Goal: Task Accomplishment & Management: Complete application form

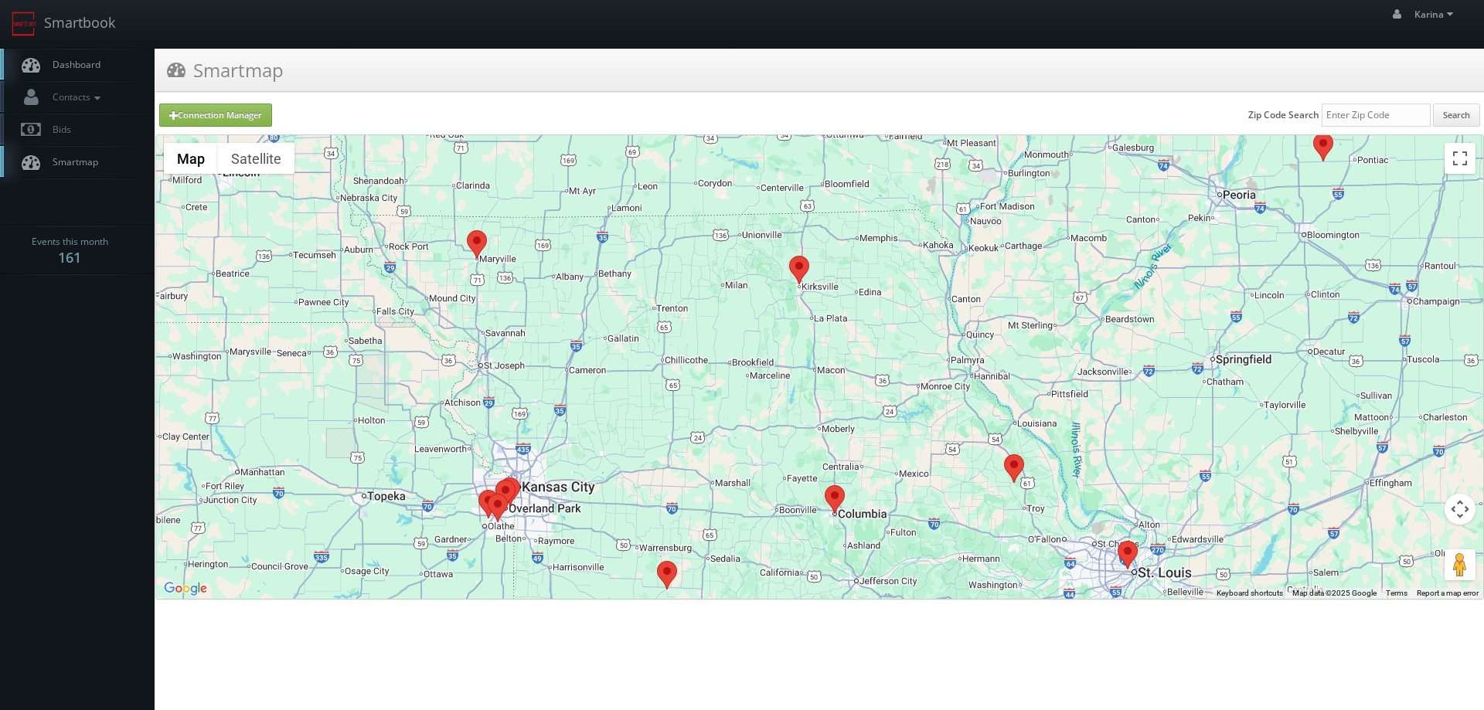
click at [98, 66] on span "Dashboard" at bounding box center [73, 64] width 56 height 13
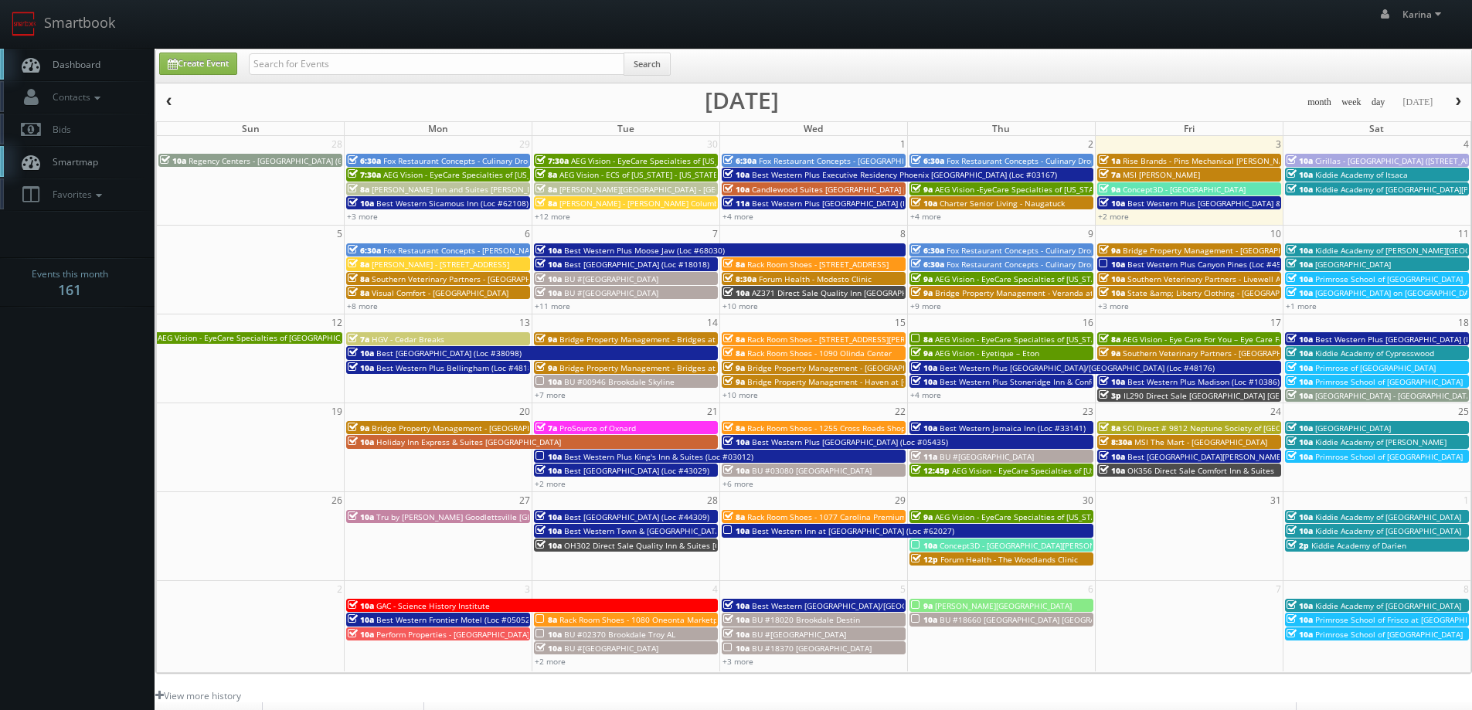
click at [111, 73] on link "Dashboard" at bounding box center [77, 65] width 155 height 32
click at [197, 61] on link "Create Event" at bounding box center [198, 64] width 78 height 22
type input "10/03/2025"
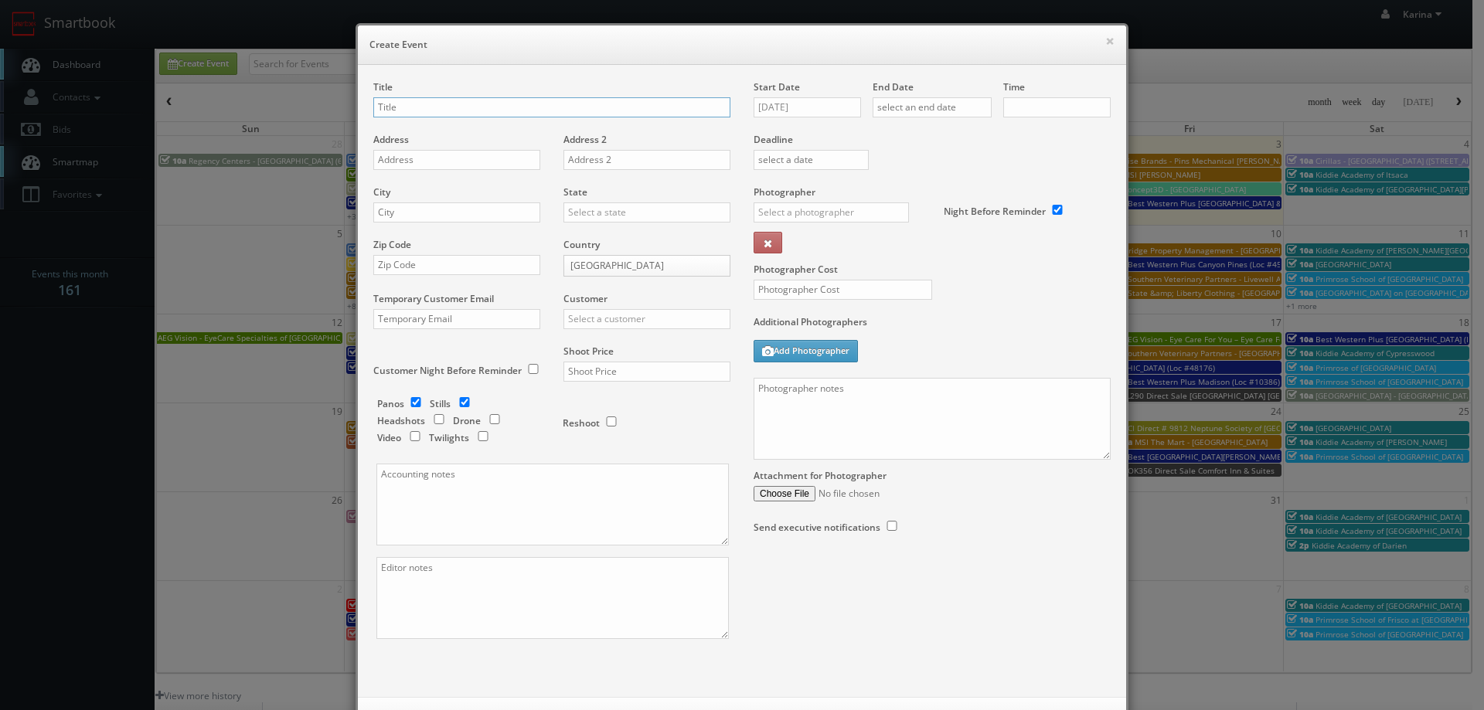
checkbox input "true"
type input "10:00am"
checkbox input "true"
click at [412, 106] on input "text" at bounding box center [551, 107] width 357 height 20
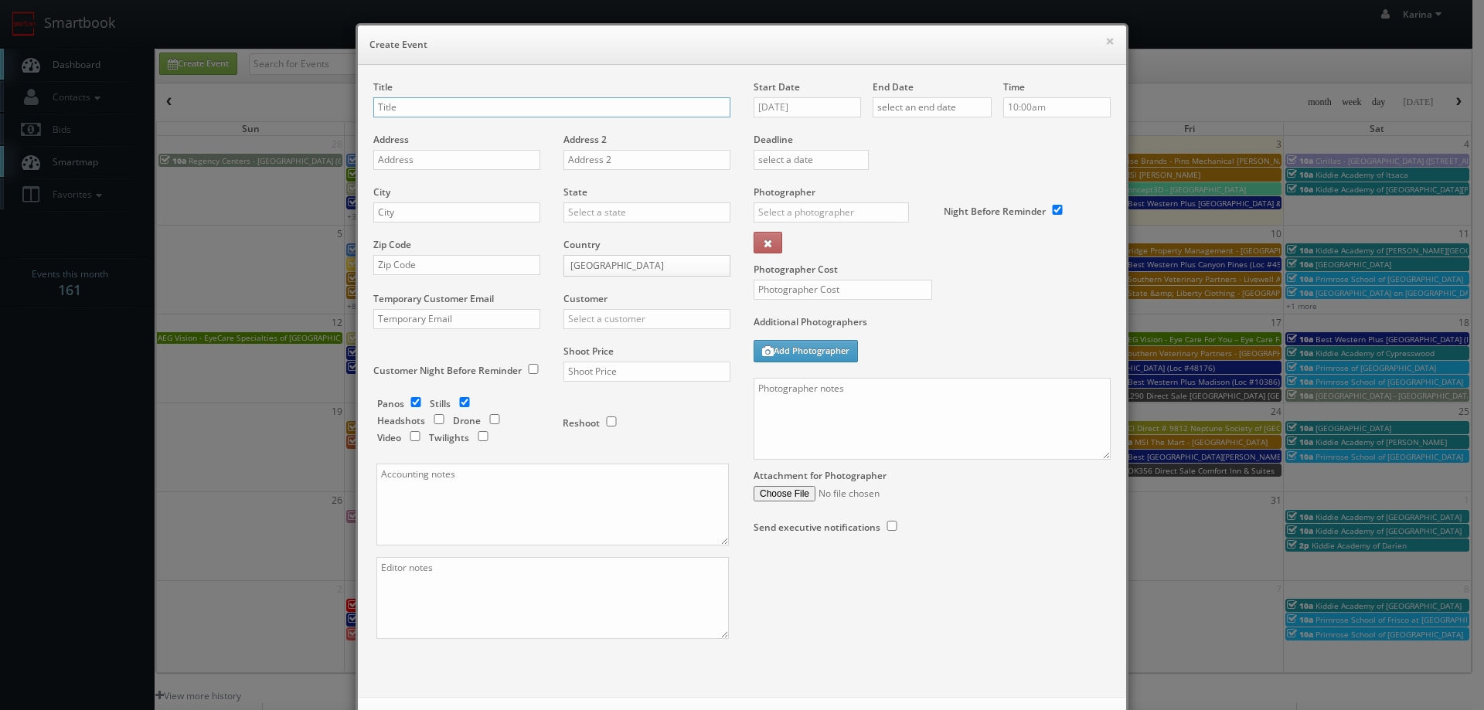
paste input "AEG Vision - EyeCare Specialties of Colorado – Highlands Ranch HD EyeCare"
type input "AEG Vision - EyeCare Specialties of [US_STATE] – [GEOGRAPHIC_DATA] HD EyeCare"
click at [414, 158] on input "text" at bounding box center [456, 160] width 167 height 20
click at [389, 160] on input "text" at bounding box center [456, 160] width 167 height 20
paste input "8677 S. Quebec Street Suite A"
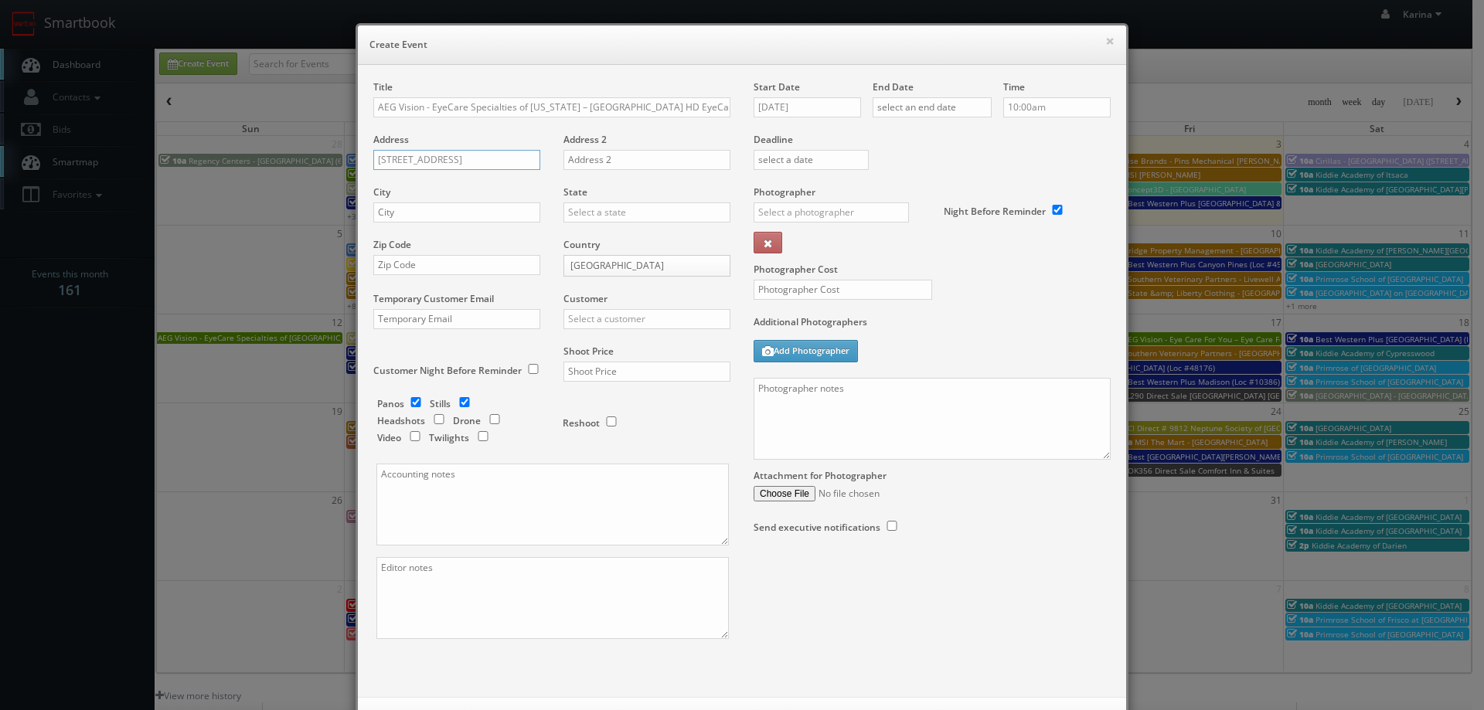
type input "8677 S. Quebec Street Suite A"
click at [403, 214] on input "text" at bounding box center [456, 212] width 167 height 20
type input "Highlands Ranch"
click at [598, 213] on input "80130" at bounding box center [646, 212] width 167 height 20
click at [600, 213] on input "80130" at bounding box center [646, 212] width 167 height 20
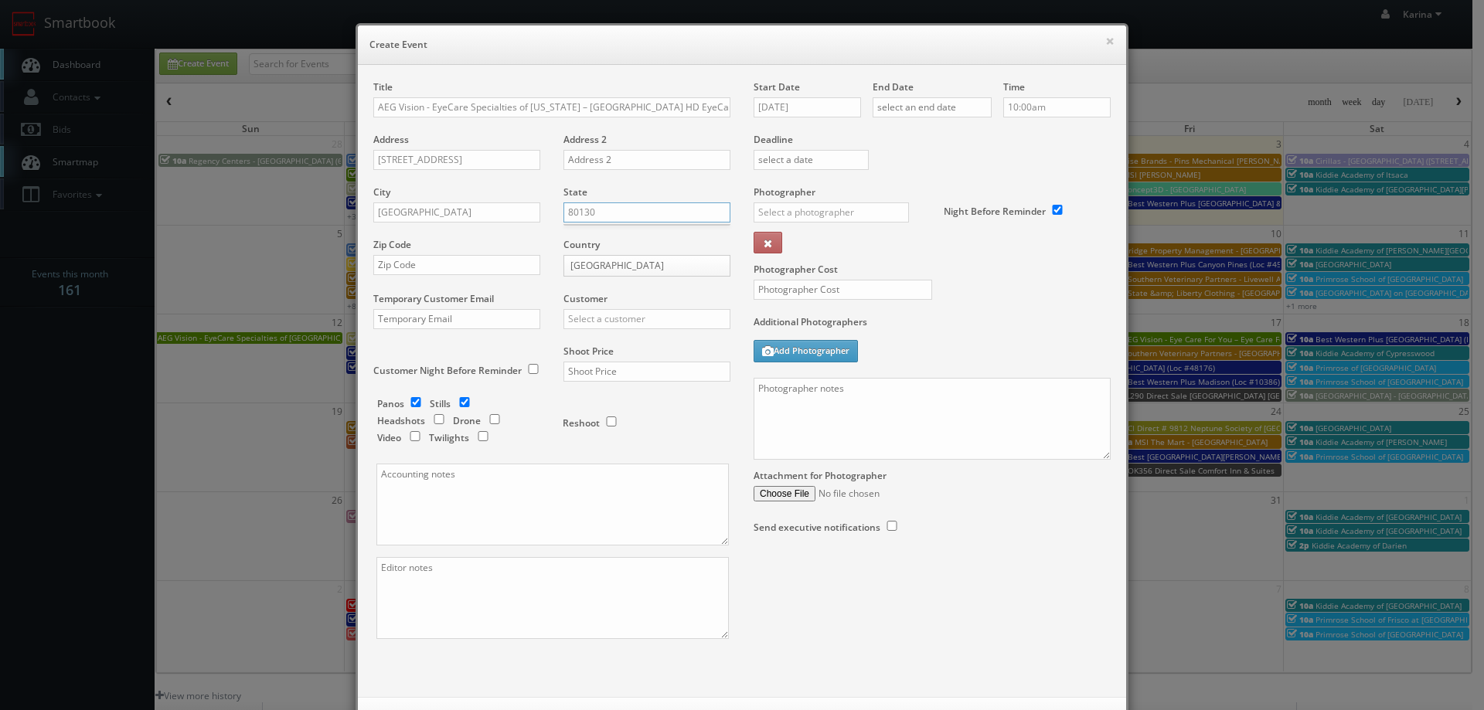
click at [601, 213] on input "80130" at bounding box center [646, 212] width 167 height 20
click at [602, 209] on input "80130" at bounding box center [646, 212] width 167 height 20
click at [614, 239] on div "[US_STATE]" at bounding box center [646, 238] width 165 height 26
type input "[US_STATE]"
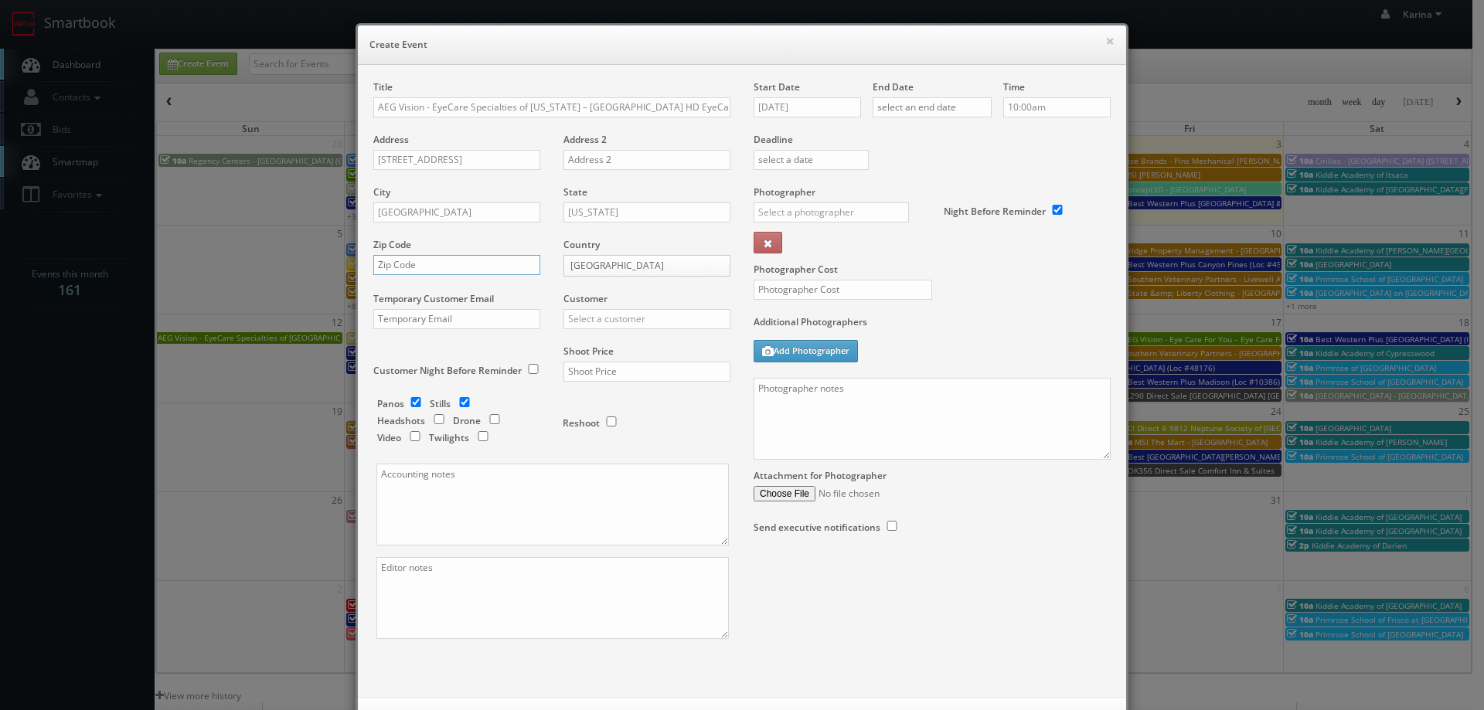
click at [405, 268] on input "text" at bounding box center [456, 265] width 167 height 20
type input "80130"
click at [641, 318] on input "text" at bounding box center [646, 319] width 167 height 20
click at [627, 363] on div "AEG Vision" at bounding box center [646, 370] width 165 height 26
type input "AEG Vision"
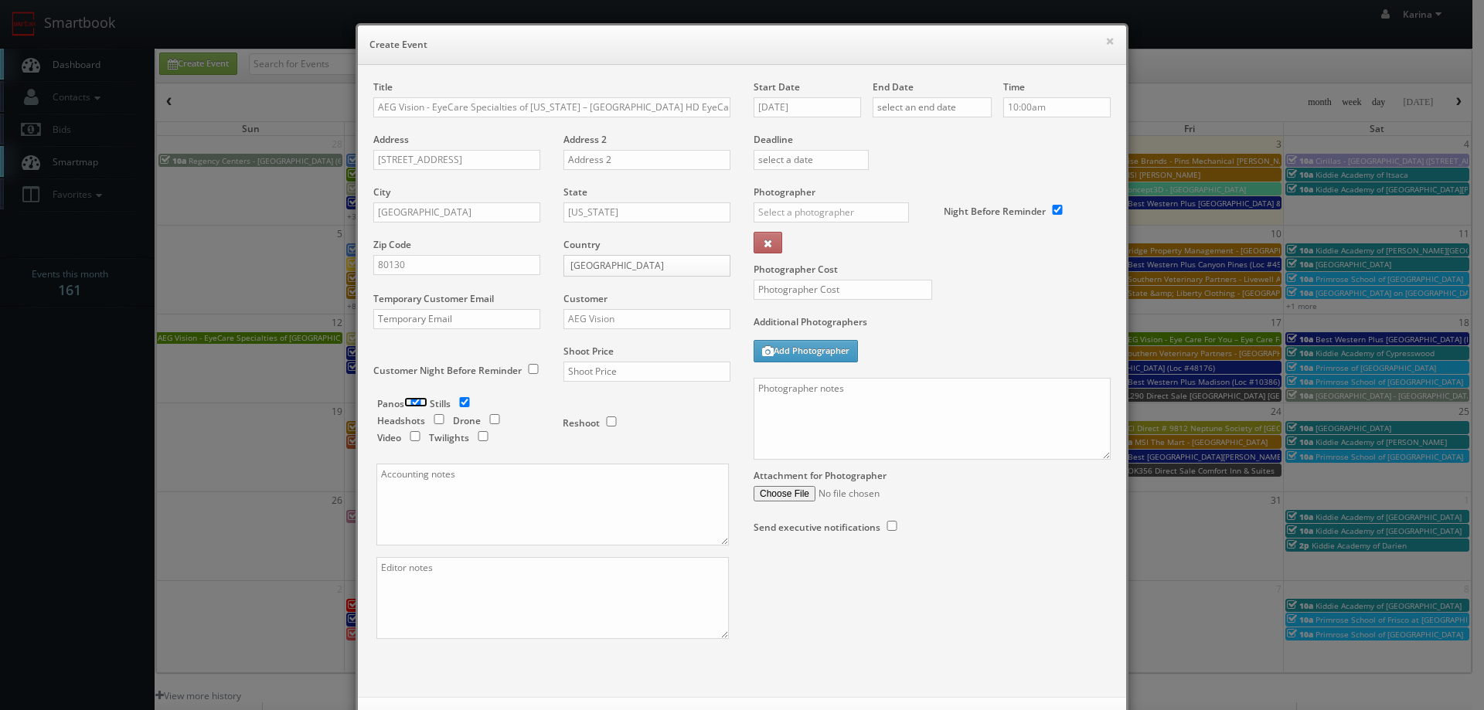
click at [406, 398] on input "checkbox" at bounding box center [415, 402] width 23 height 10
checkbox input "false"
click at [430, 415] on input "checkbox" at bounding box center [438, 419] width 23 height 10
checkbox input "true"
click at [590, 376] on input "text" at bounding box center [646, 372] width 167 height 20
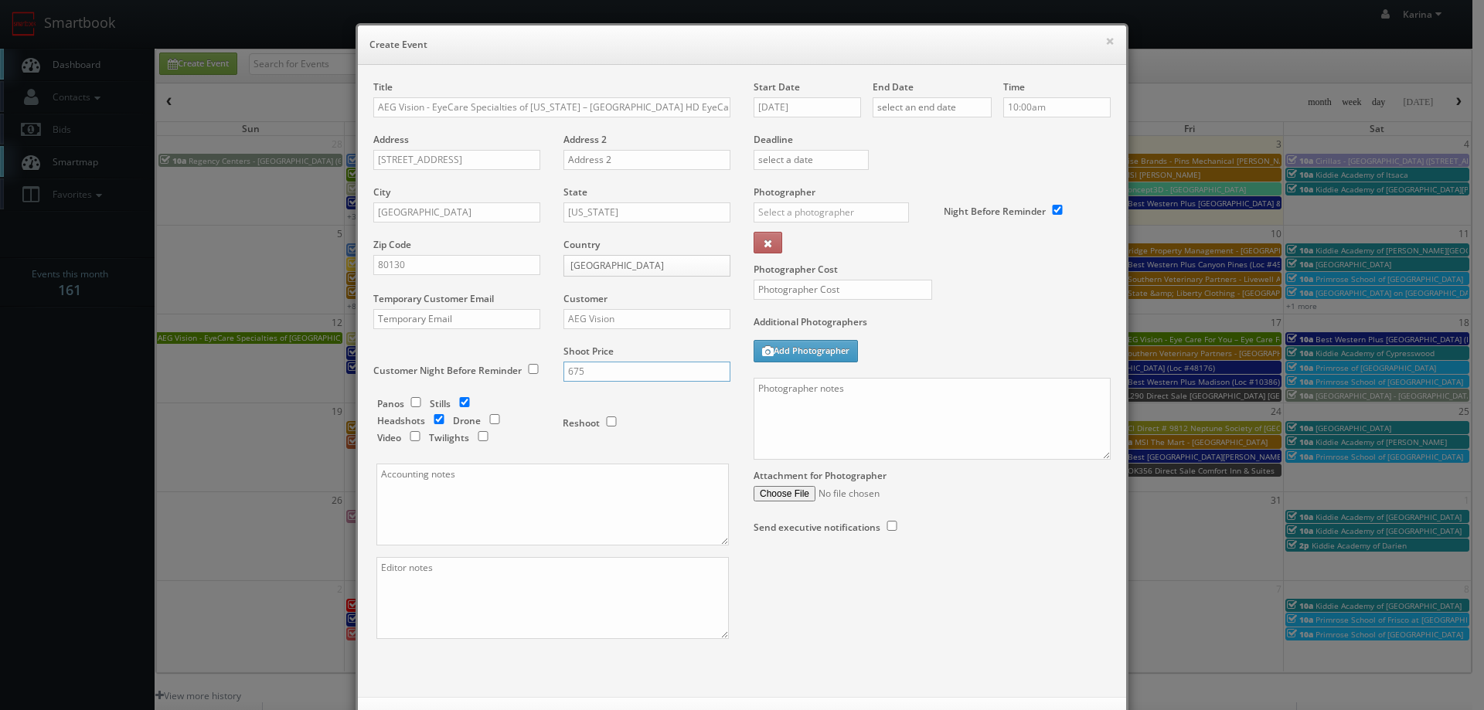
type input "675"
click at [811, 109] on input "10/03/2025" at bounding box center [806, 107] width 107 height 20
click at [784, 270] on td "27" at bounding box center [786, 270] width 25 height 22
click at [782, 243] on td "20" at bounding box center [786, 247] width 25 height 22
type input "10/20/2025"
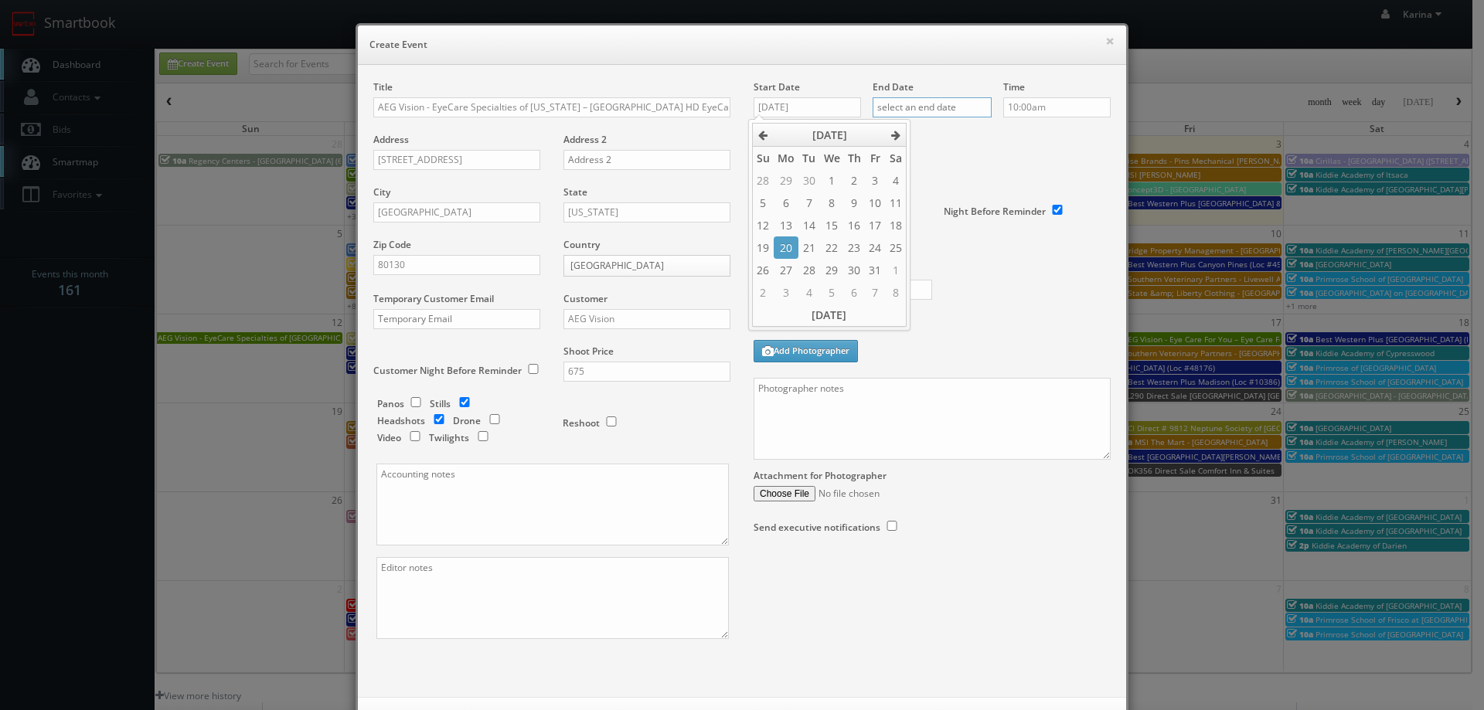
click at [935, 100] on input "text" at bounding box center [931, 107] width 119 height 20
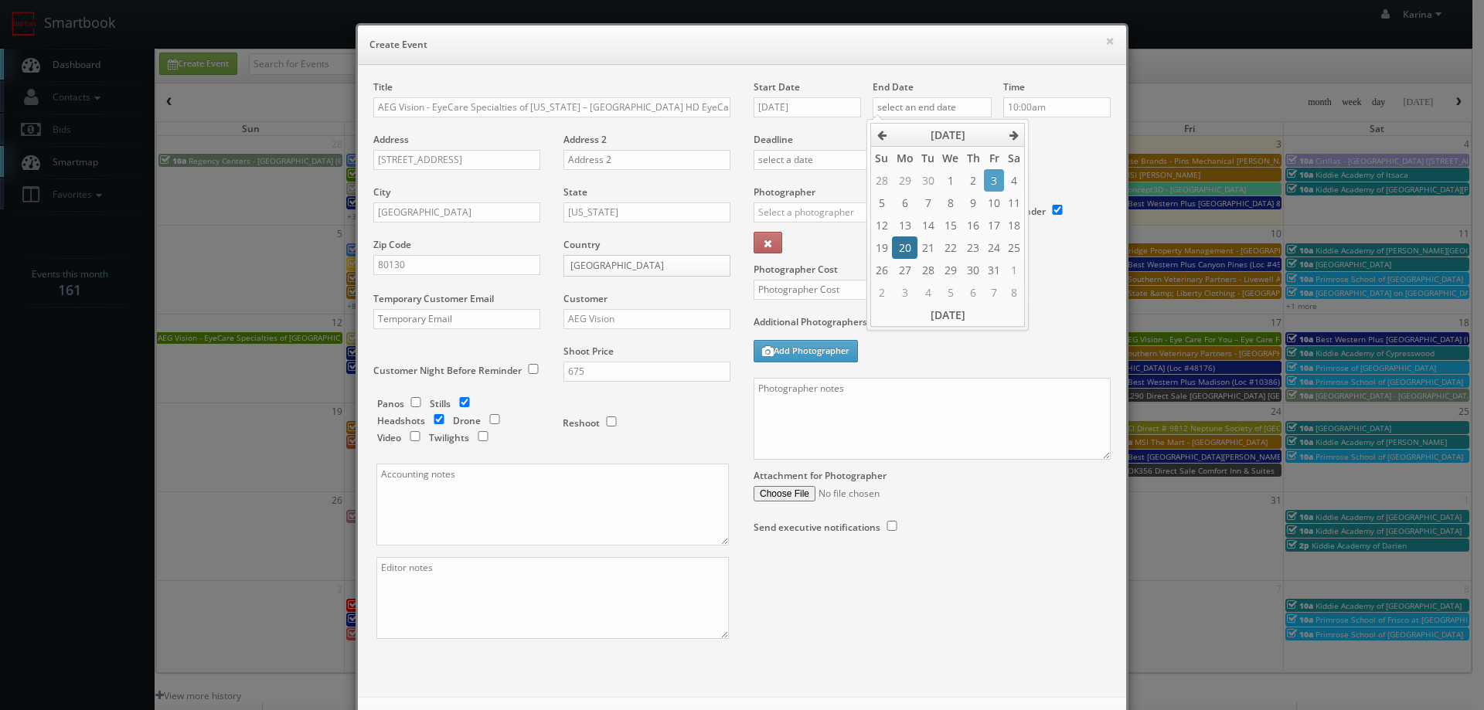
click at [896, 250] on td "20" at bounding box center [904, 247] width 25 height 22
type input "10/20/2025"
click at [1046, 109] on input "10:00am" at bounding box center [1056, 107] width 107 height 20
type input "7:45am"
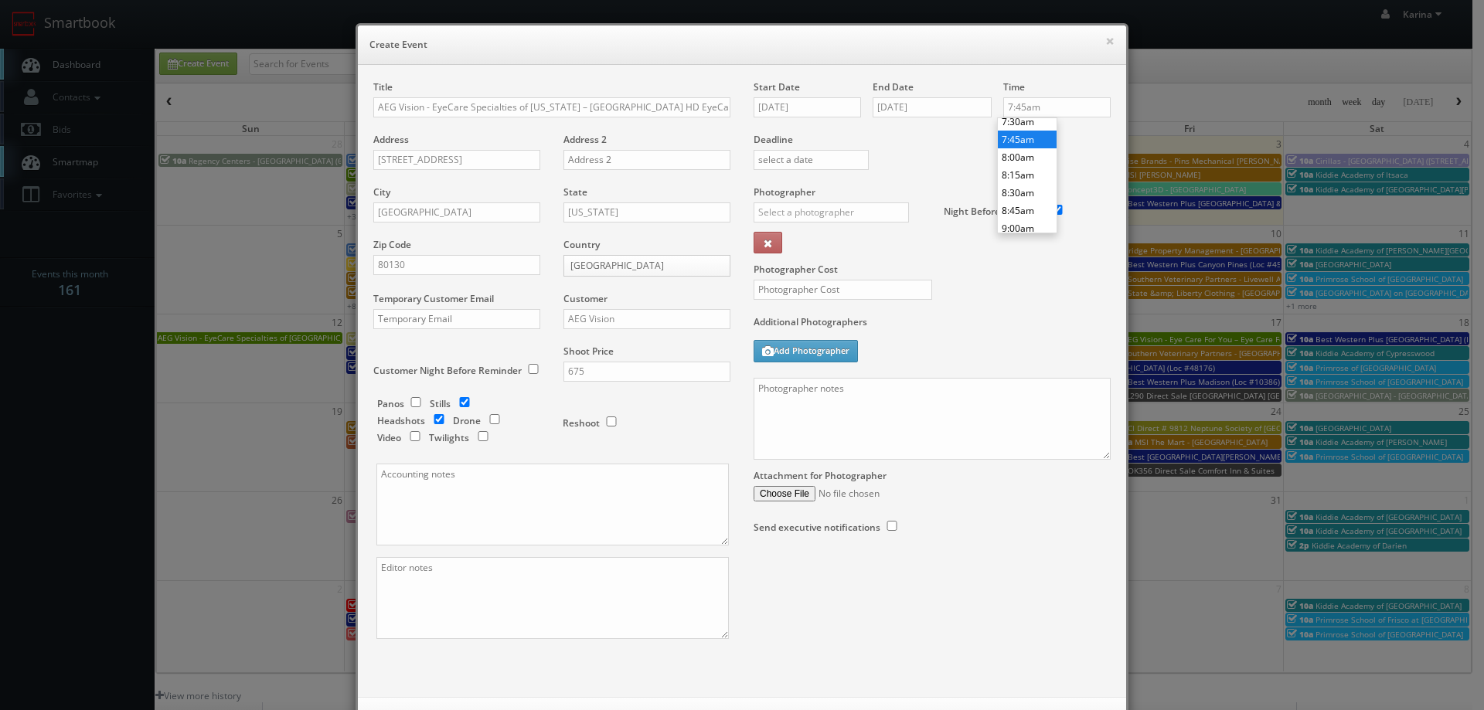
click at [1030, 140] on li "7:45am" at bounding box center [1027, 140] width 59 height 18
click at [975, 158] on div "Deadline" at bounding box center [932, 132] width 380 height 105
click at [803, 209] on input "text" at bounding box center [830, 212] width 155 height 20
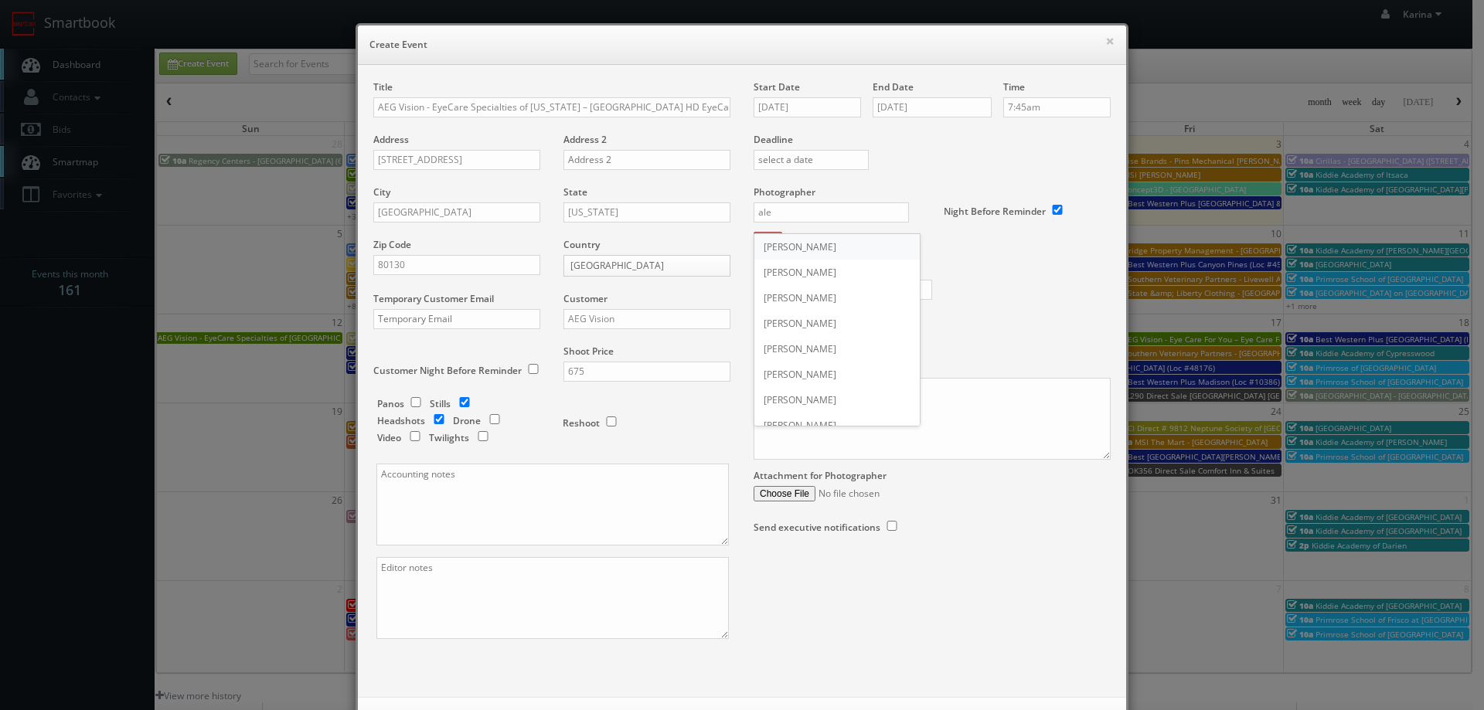
click at [815, 247] on div "Alexandra Quinn" at bounding box center [836, 247] width 165 height 26
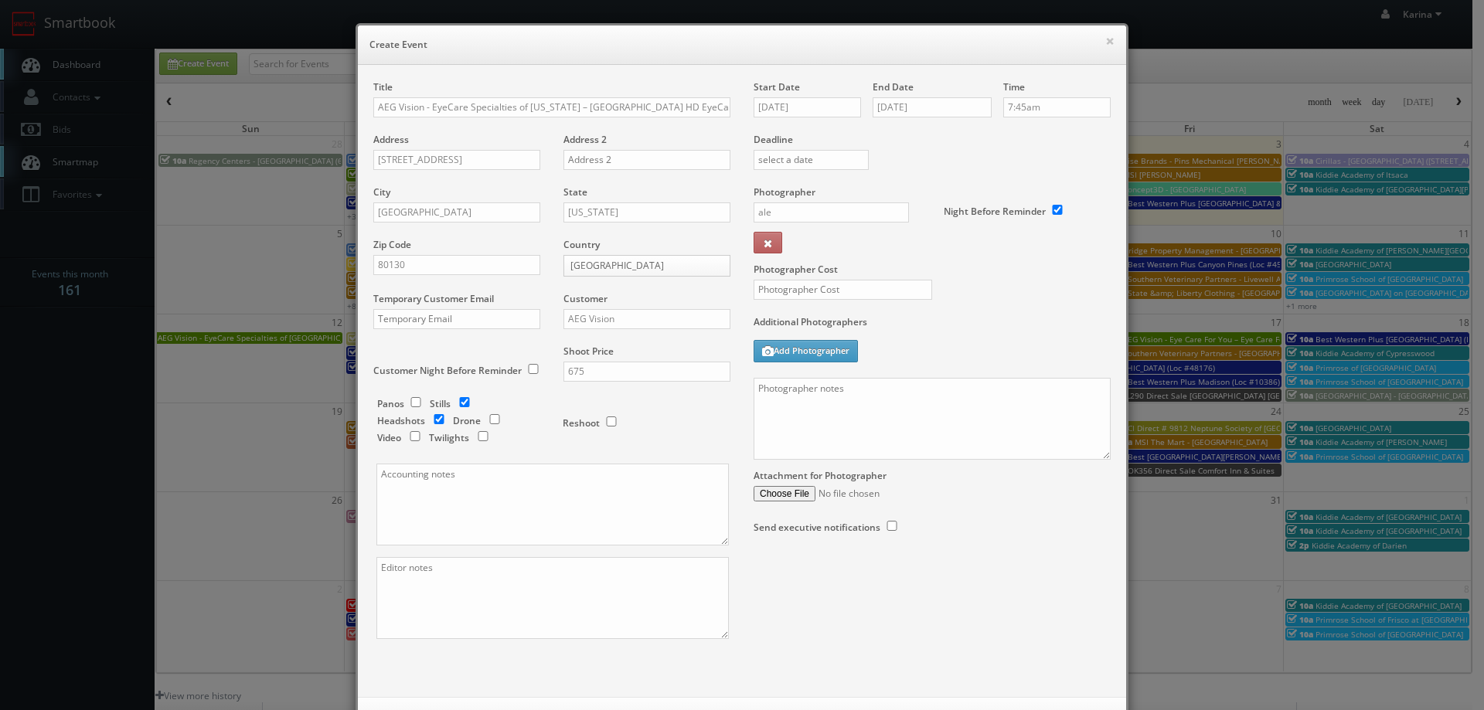
type input "Alexandra Quinn"
click at [808, 286] on input "text" at bounding box center [842, 290] width 179 height 20
click at [843, 290] on input "text" at bounding box center [842, 290] width 179 height 20
type input "7"
type input "275"
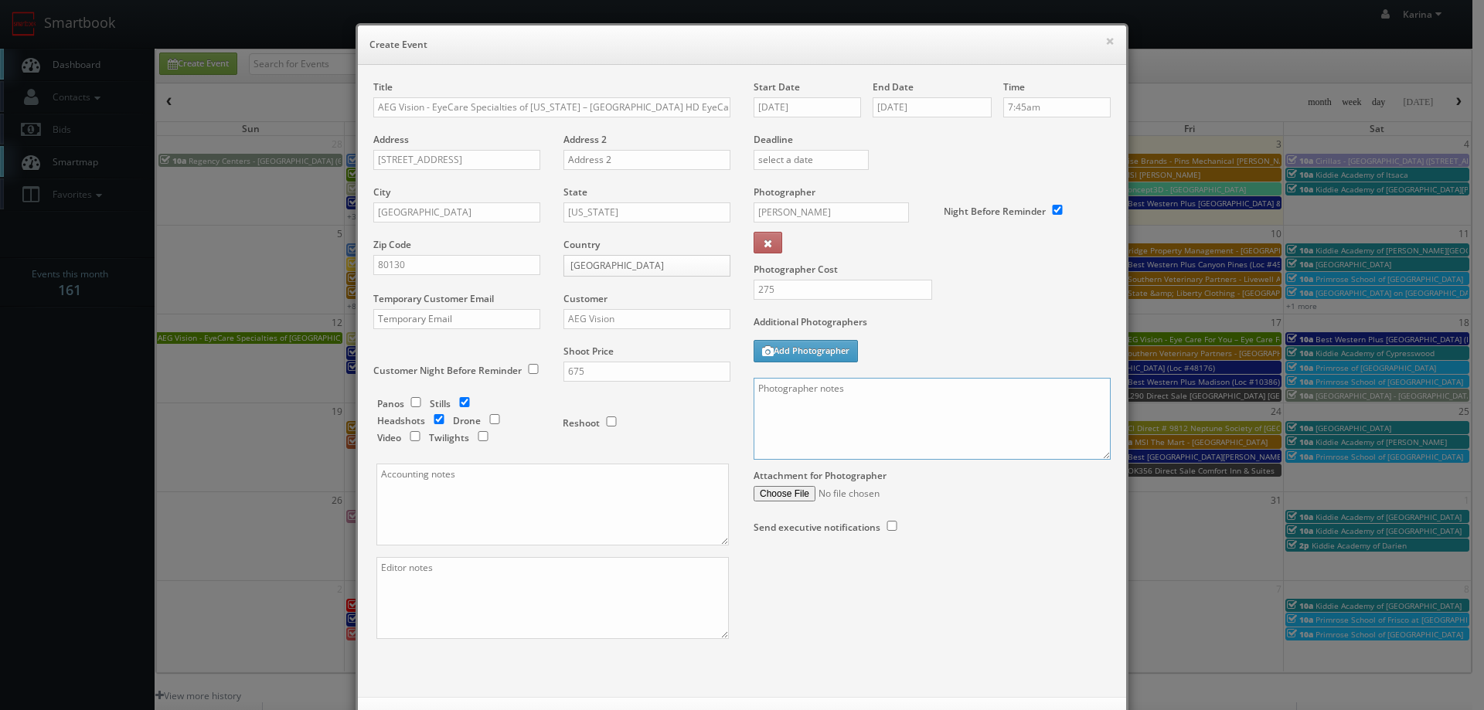
click at [853, 444] on textarea at bounding box center [931, 419] width 357 height 82
click at [828, 391] on textarea at bounding box center [931, 419] width 357 height 82
paste textarea "(303) 794-2020"
paste textarea "Stills only. We need to deliver 10 stills to the client so we ask that you capt…"
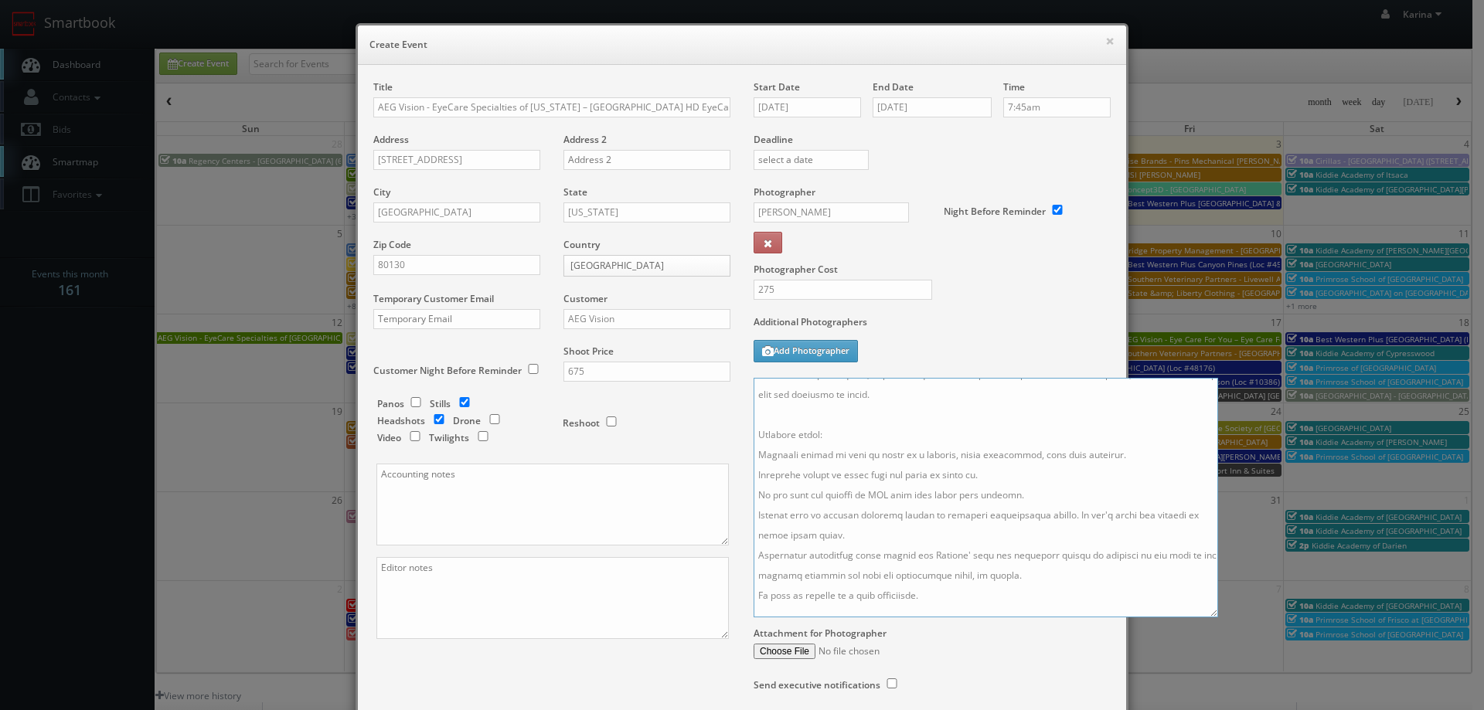
scroll to position [304, 0]
drag, startPoint x: 1100, startPoint y: 456, endPoint x: 1250, endPoint y: 694, distance: 281.3
click at [1218, 617] on textarea at bounding box center [985, 498] width 464 height 240
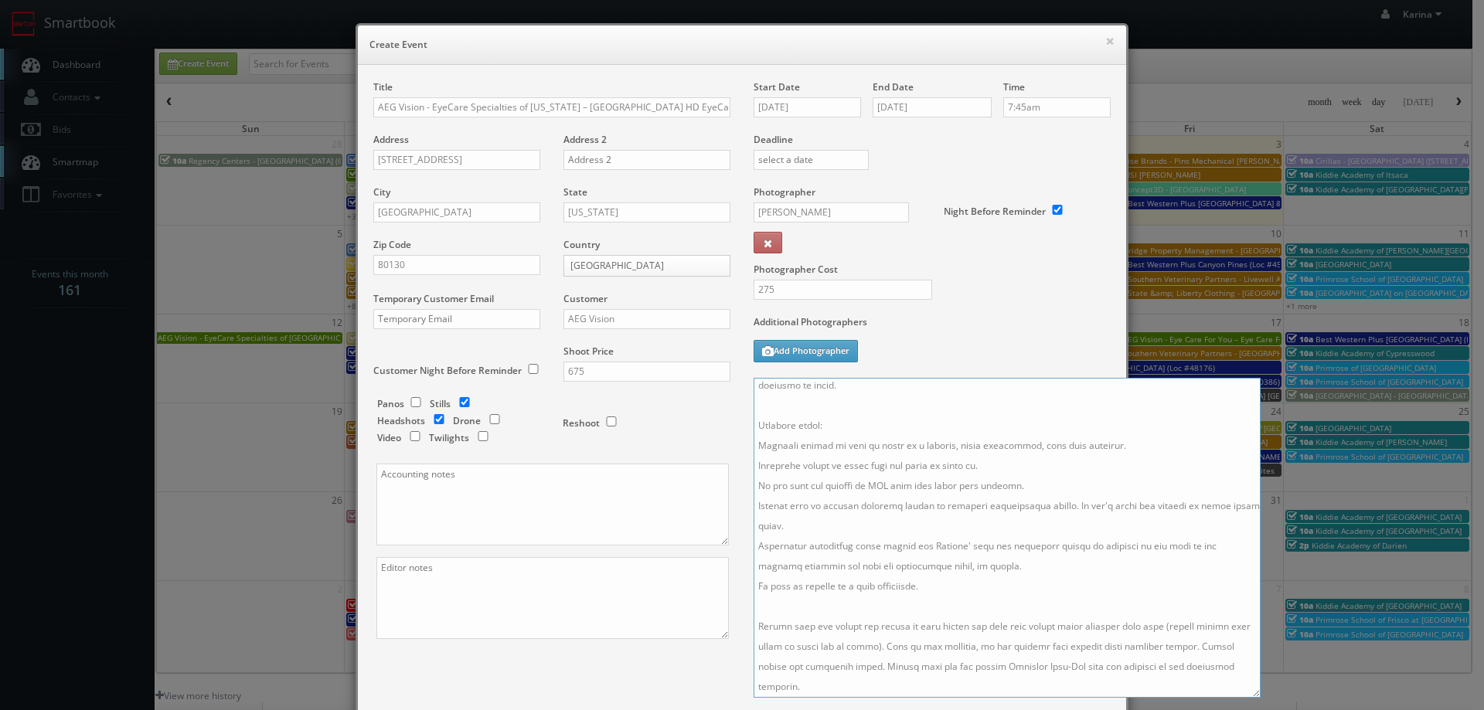
scroll to position [0, 0]
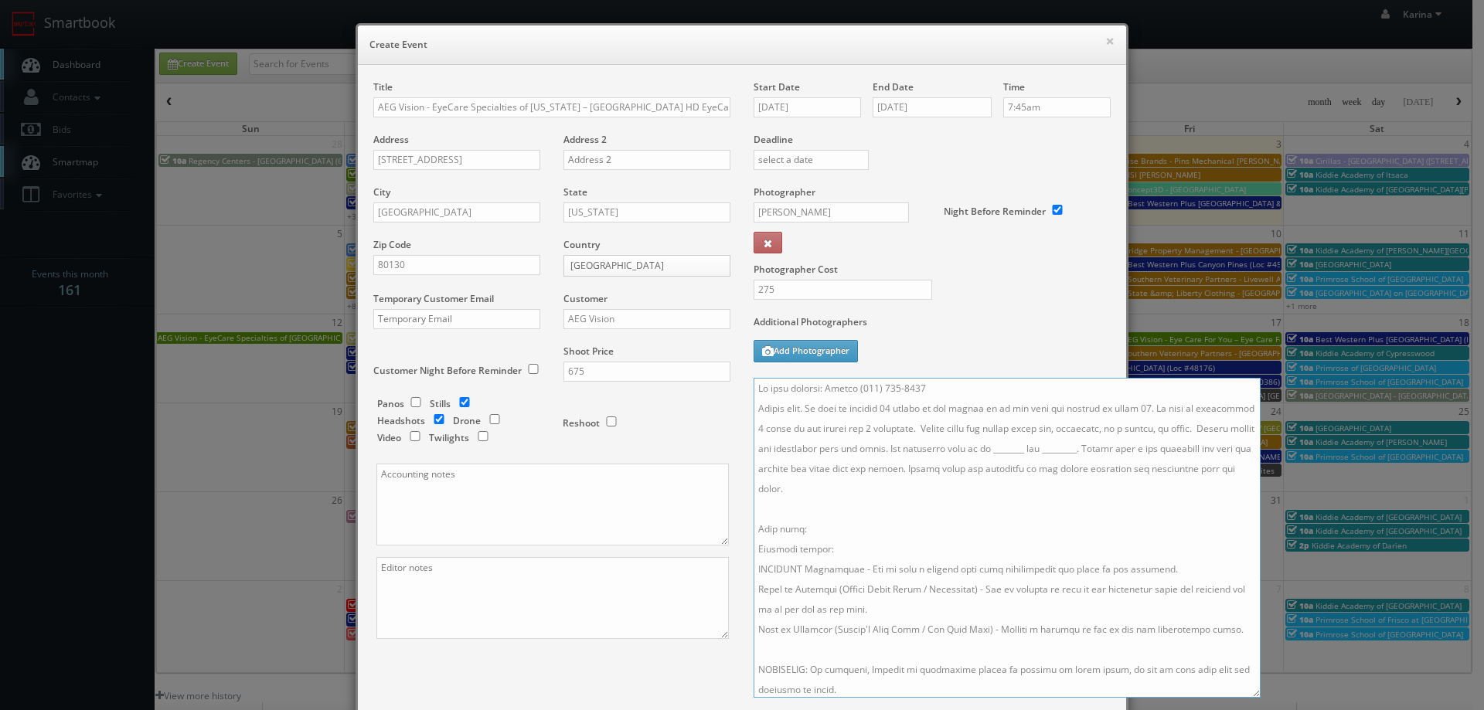
drag, startPoint x: 854, startPoint y: 429, endPoint x: 910, endPoint y: 435, distance: 56.0
click at [855, 429] on textarea at bounding box center [1006, 538] width 507 height 320
drag, startPoint x: 1233, startPoint y: 411, endPoint x: 1259, endPoint y: 422, distance: 27.7
click at [1234, 411] on textarea at bounding box center [1006, 538] width 507 height 320
click at [757, 427] on textarea at bounding box center [1006, 538] width 507 height 320
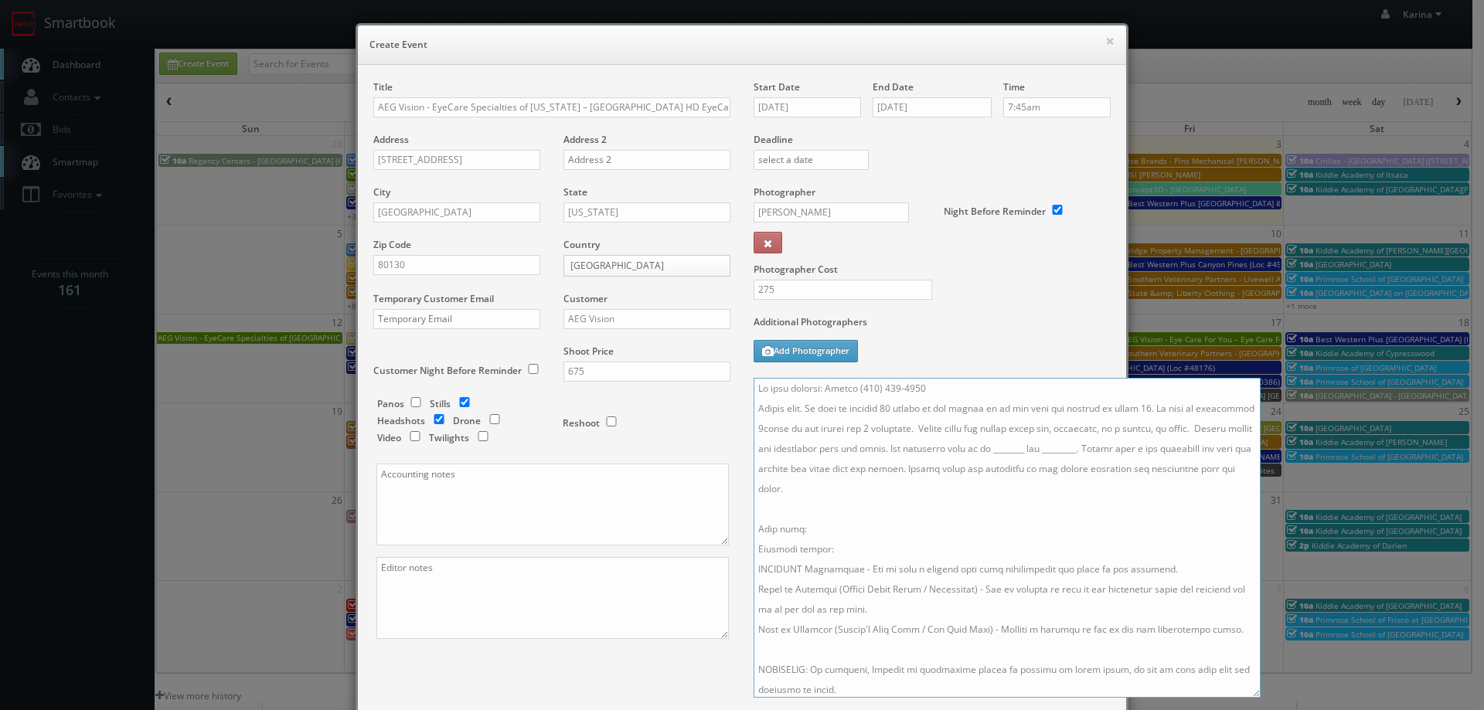
drag, startPoint x: 1047, startPoint y: 449, endPoint x: 1011, endPoint y: 447, distance: 36.4
click at [1011, 447] on textarea at bounding box center [1006, 538] width 507 height 320
click at [1097, 444] on textarea at bounding box center [1006, 538] width 507 height 320
drag, startPoint x: 1107, startPoint y: 447, endPoint x: 1019, endPoint y: 446, distance: 88.1
click at [1019, 446] on textarea at bounding box center [1006, 538] width 507 height 320
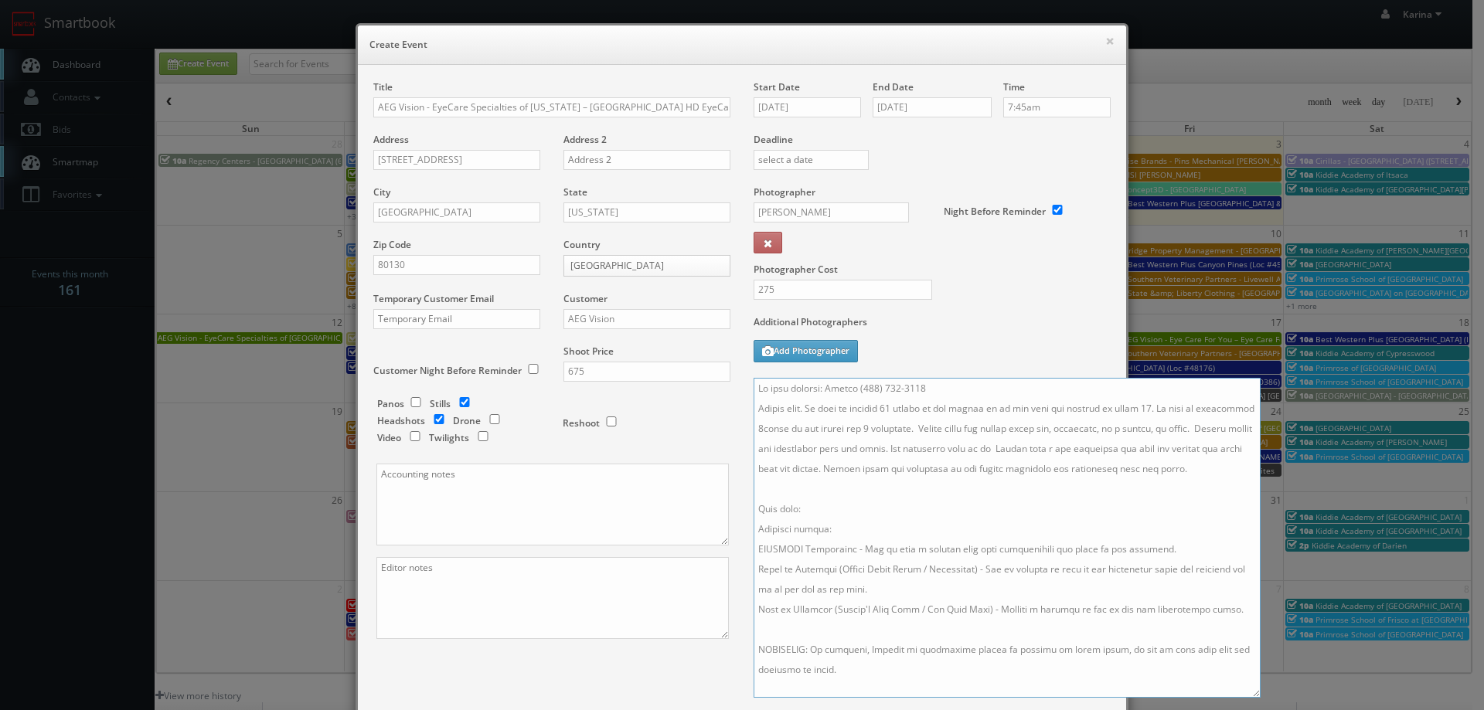
paste textarea "Dr. Parisa Sobhi, Dr. Karla Quinton, Dr. Lawrence Jacobs"
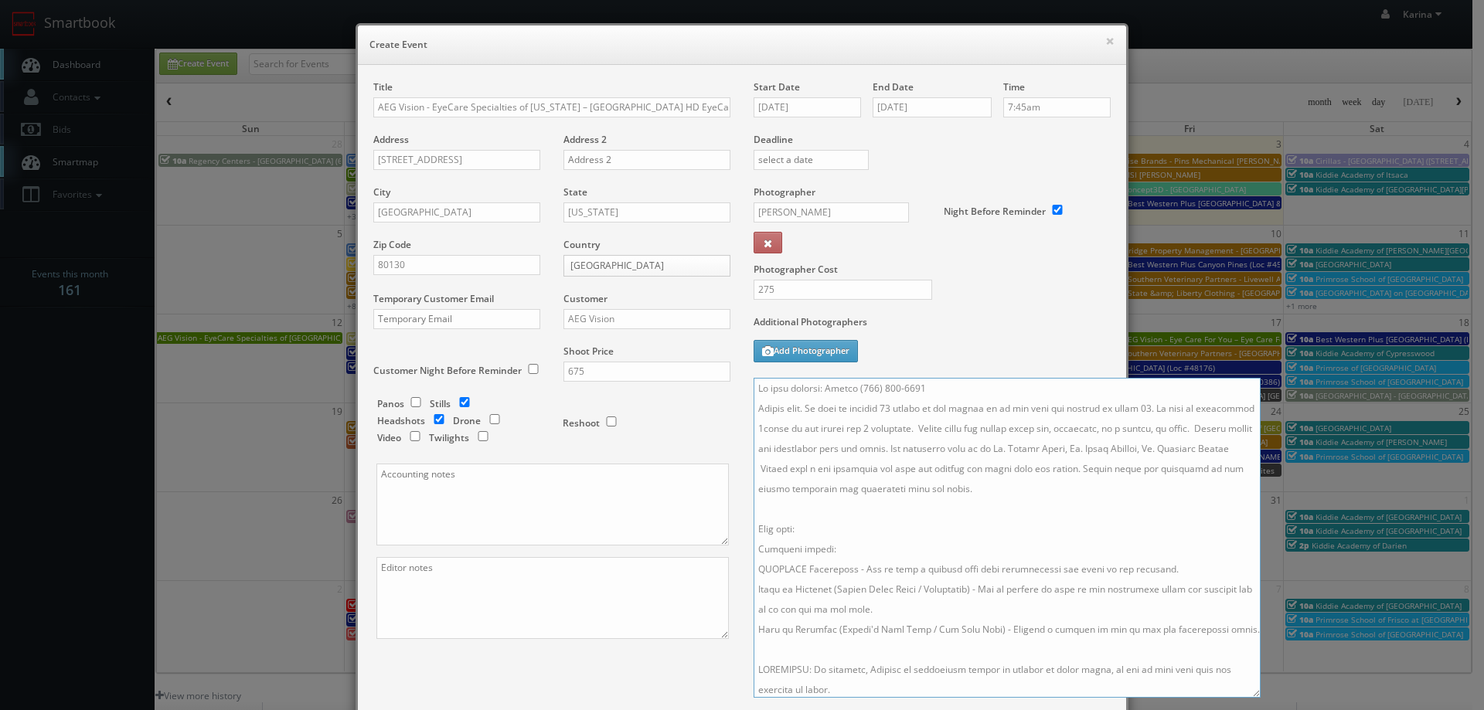
click at [913, 444] on textarea at bounding box center [1006, 538] width 507 height 320
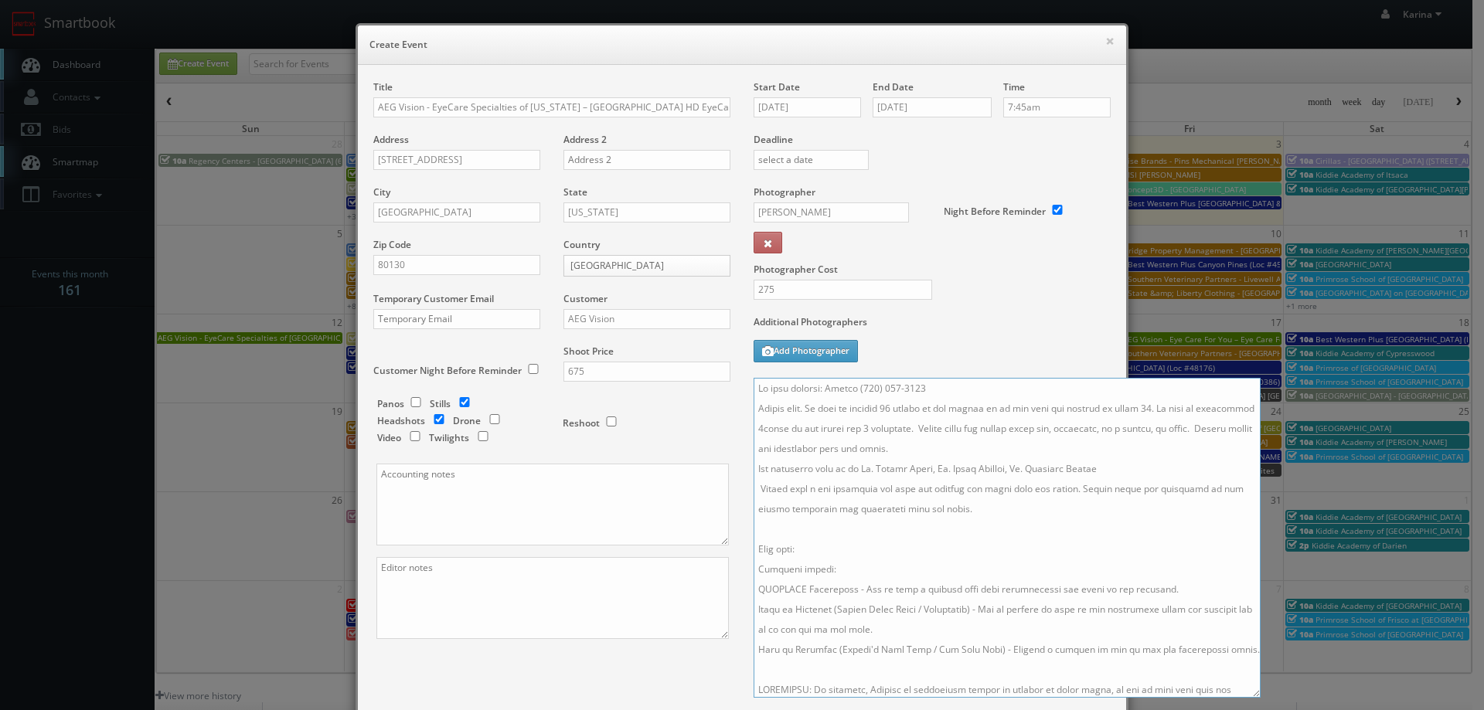
click at [1148, 474] on textarea at bounding box center [1006, 538] width 507 height 320
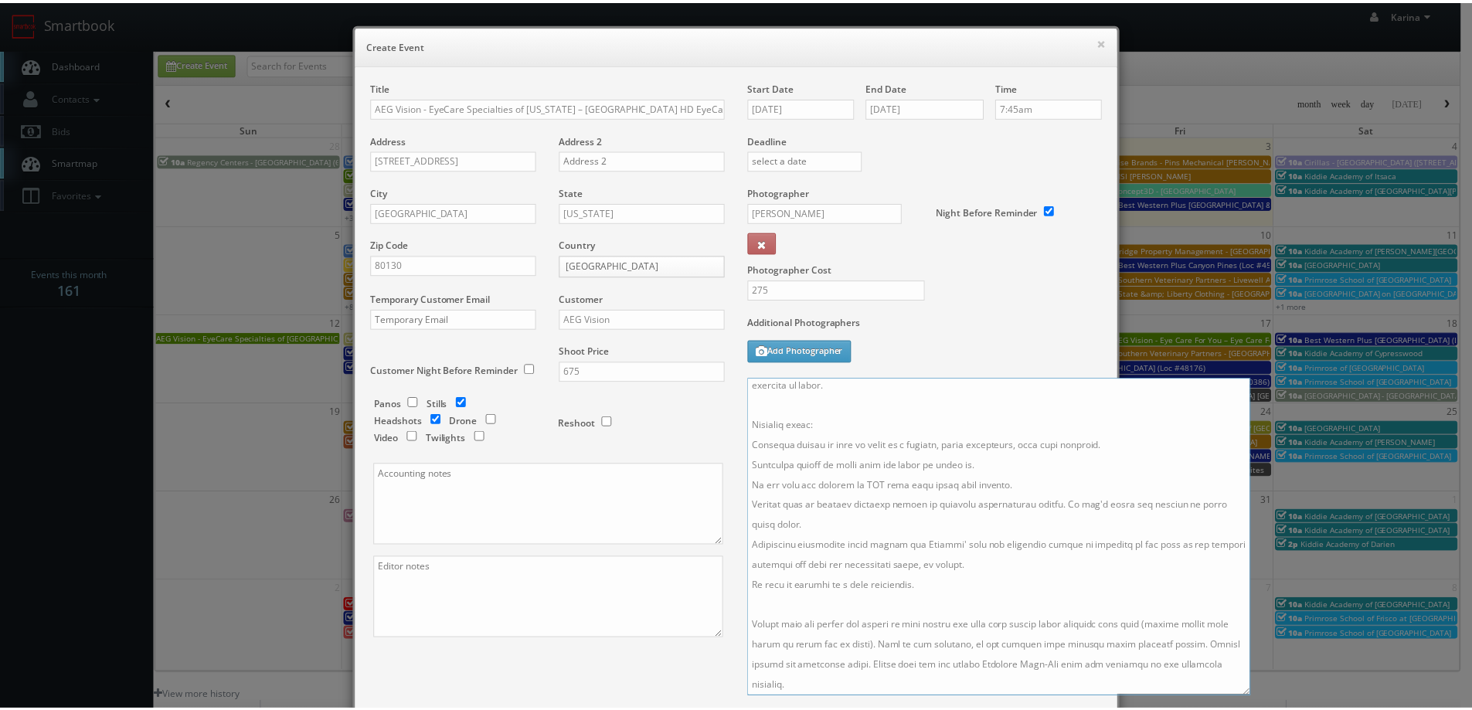
scroll to position [202, 0]
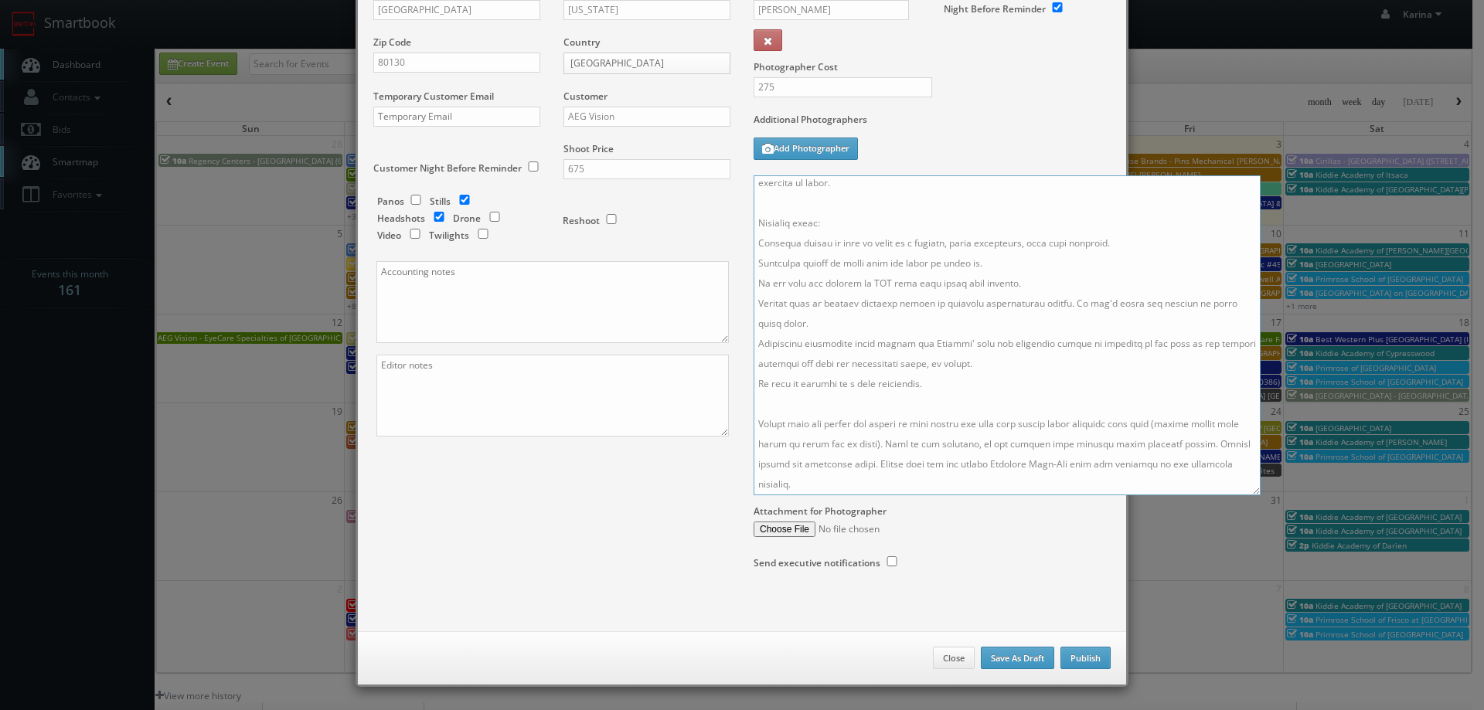
type textarea "On site contact: Amanda (303) 794-2020 Stills only. We need to deliver 10 still…"
click at [1072, 658] on button "Publish" at bounding box center [1085, 658] width 50 height 23
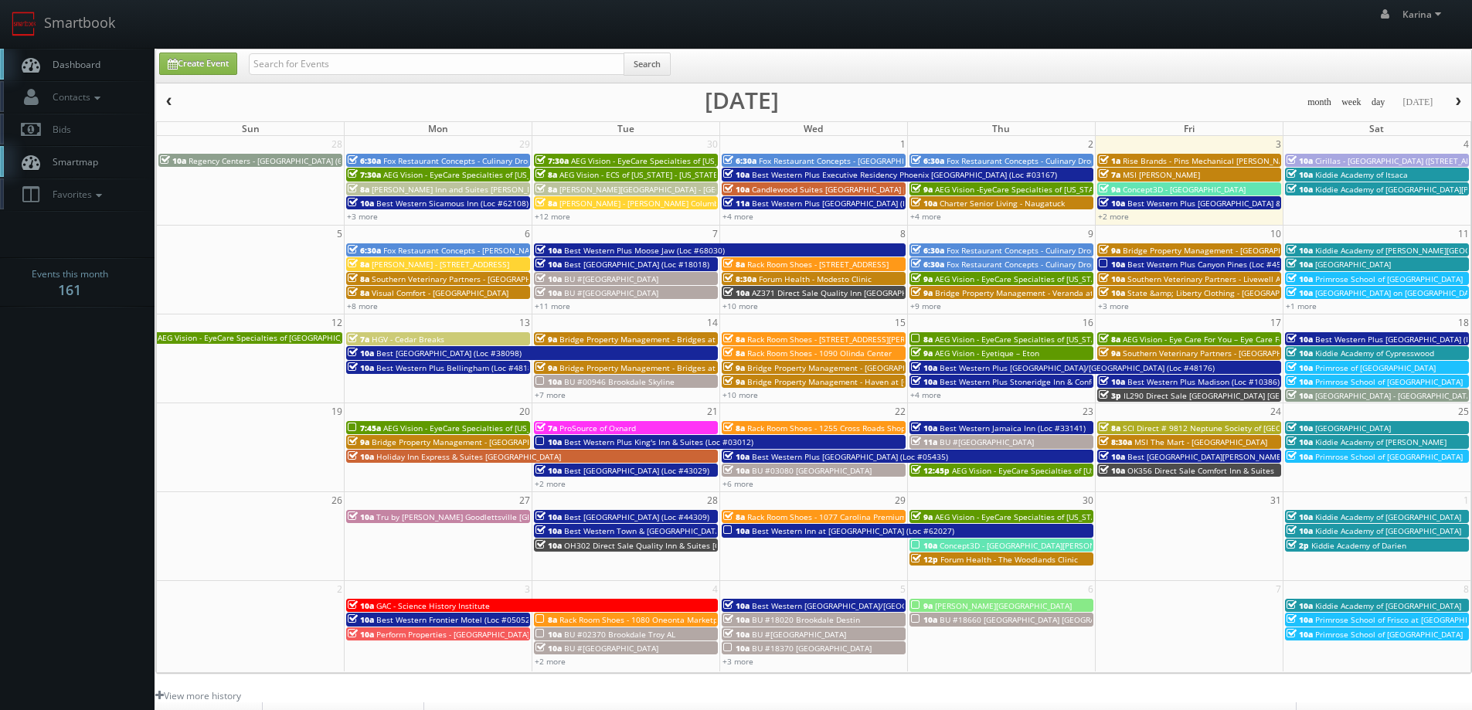
click at [39, 59] on icon at bounding box center [30, 64] width 23 height 19
click at [288, 62] on input "text" at bounding box center [437, 64] width 376 height 22
type input "trenton"
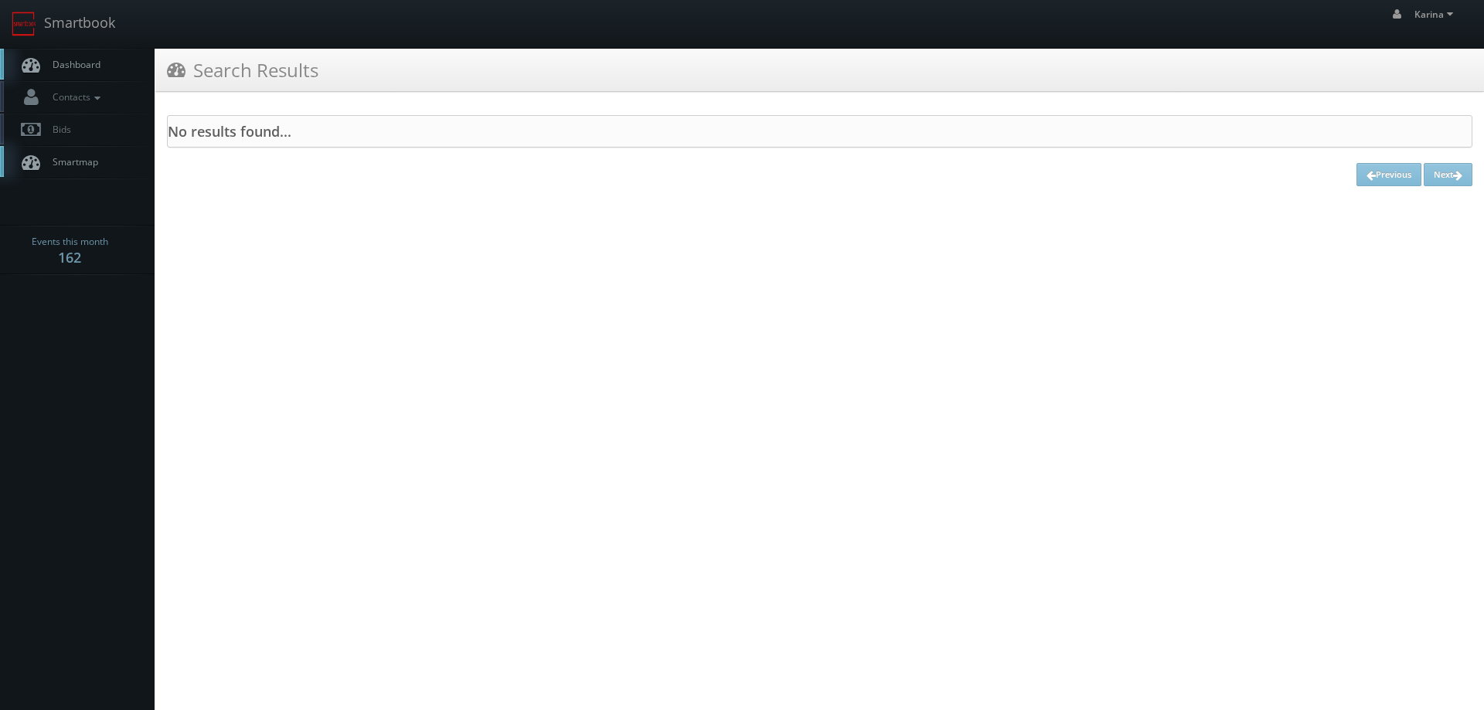
click at [66, 51] on link "Dashboard" at bounding box center [77, 65] width 155 height 32
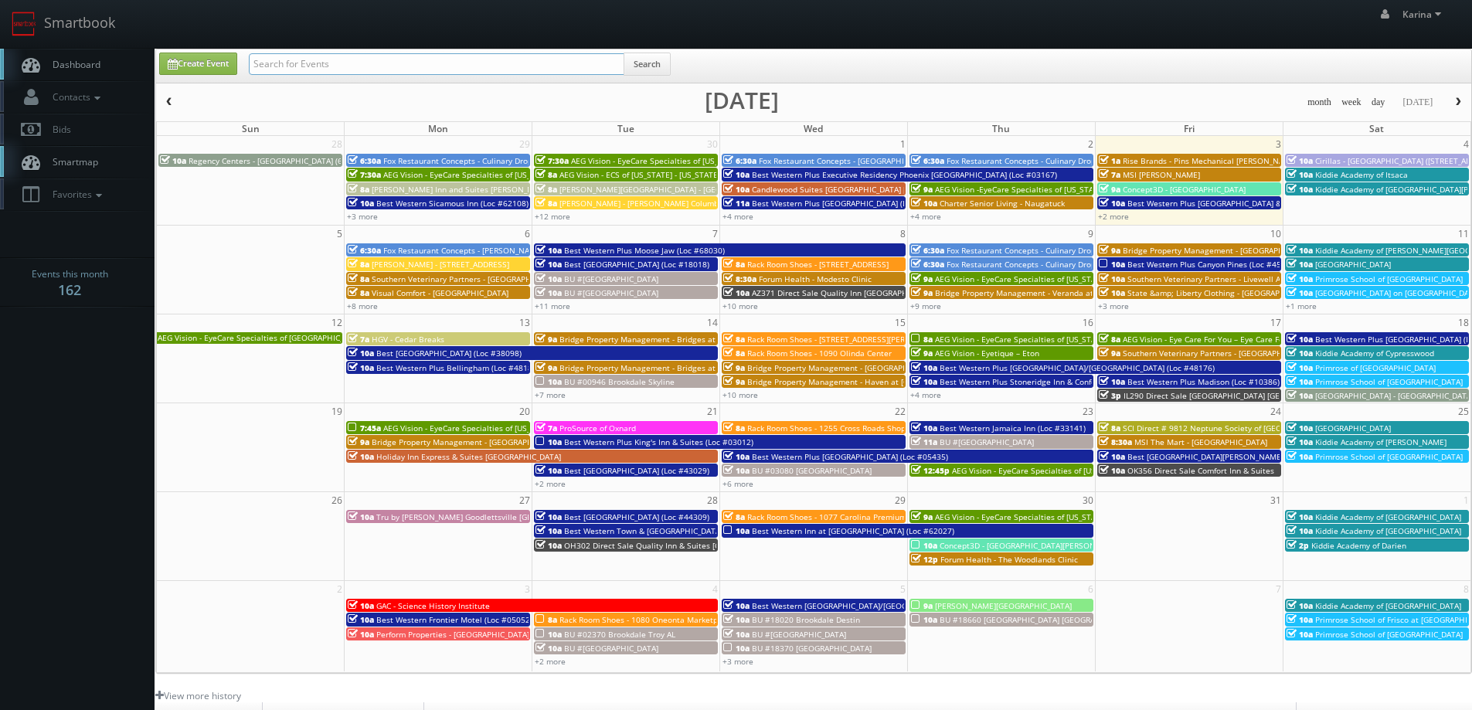
click at [295, 64] on input "text" at bounding box center [437, 64] width 376 height 22
type input "trenton"
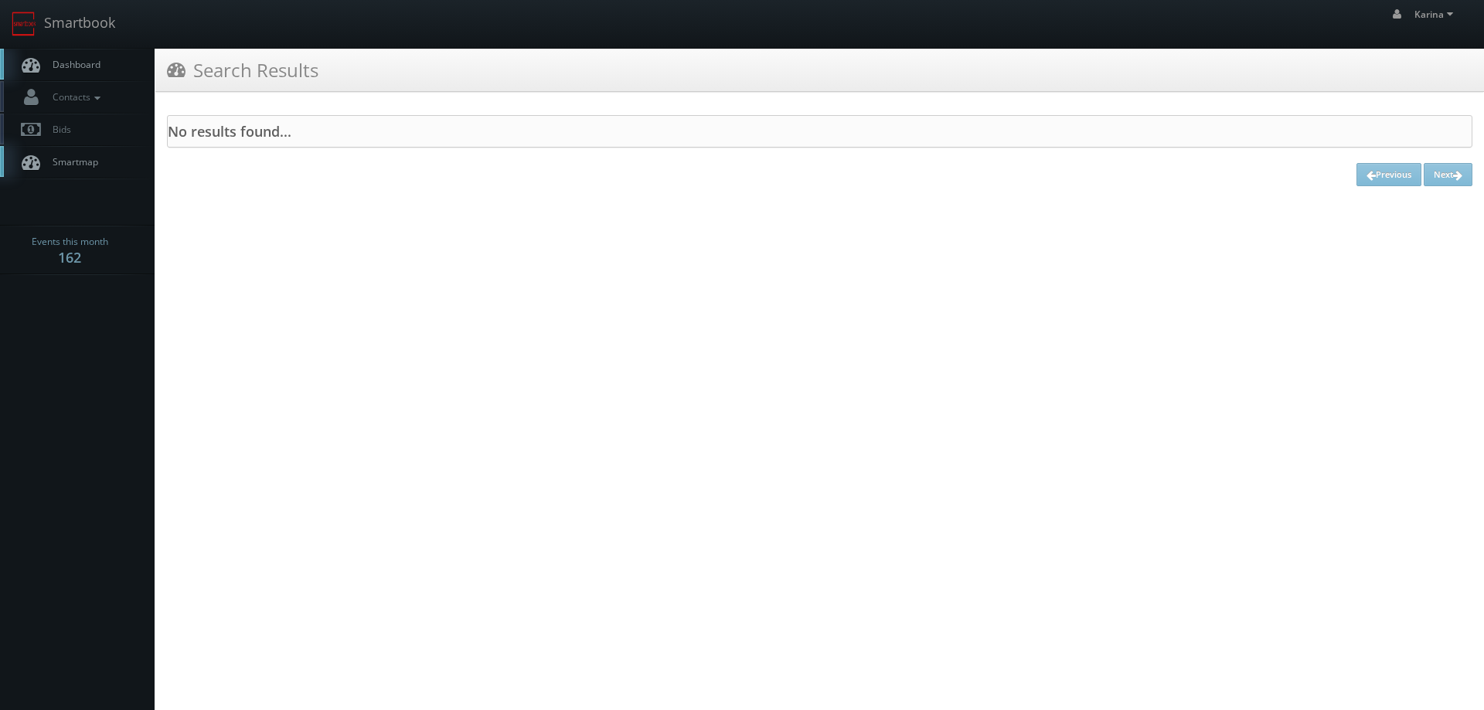
click at [64, 58] on span "Dashboard" at bounding box center [73, 64] width 56 height 13
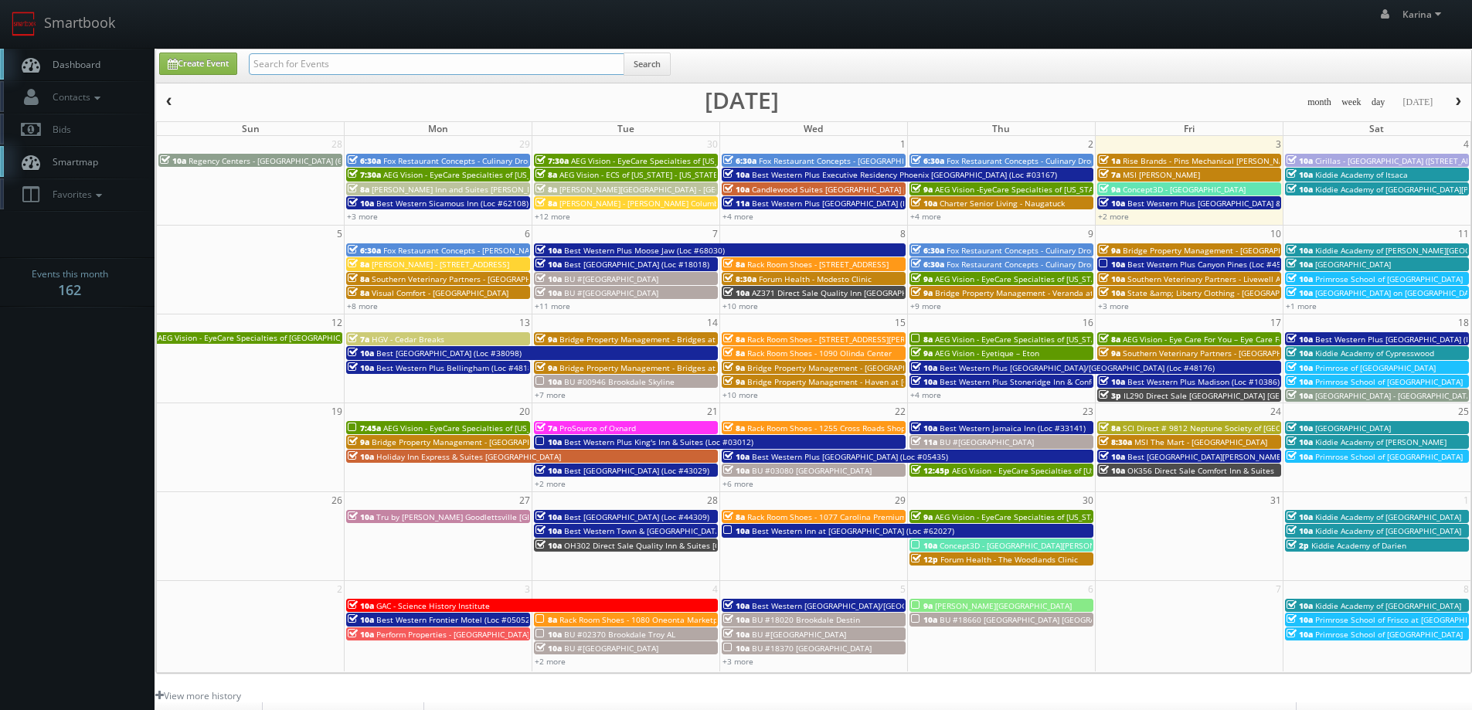
click at [301, 72] on input "text" at bounding box center [437, 64] width 376 height 22
type input "giulani"
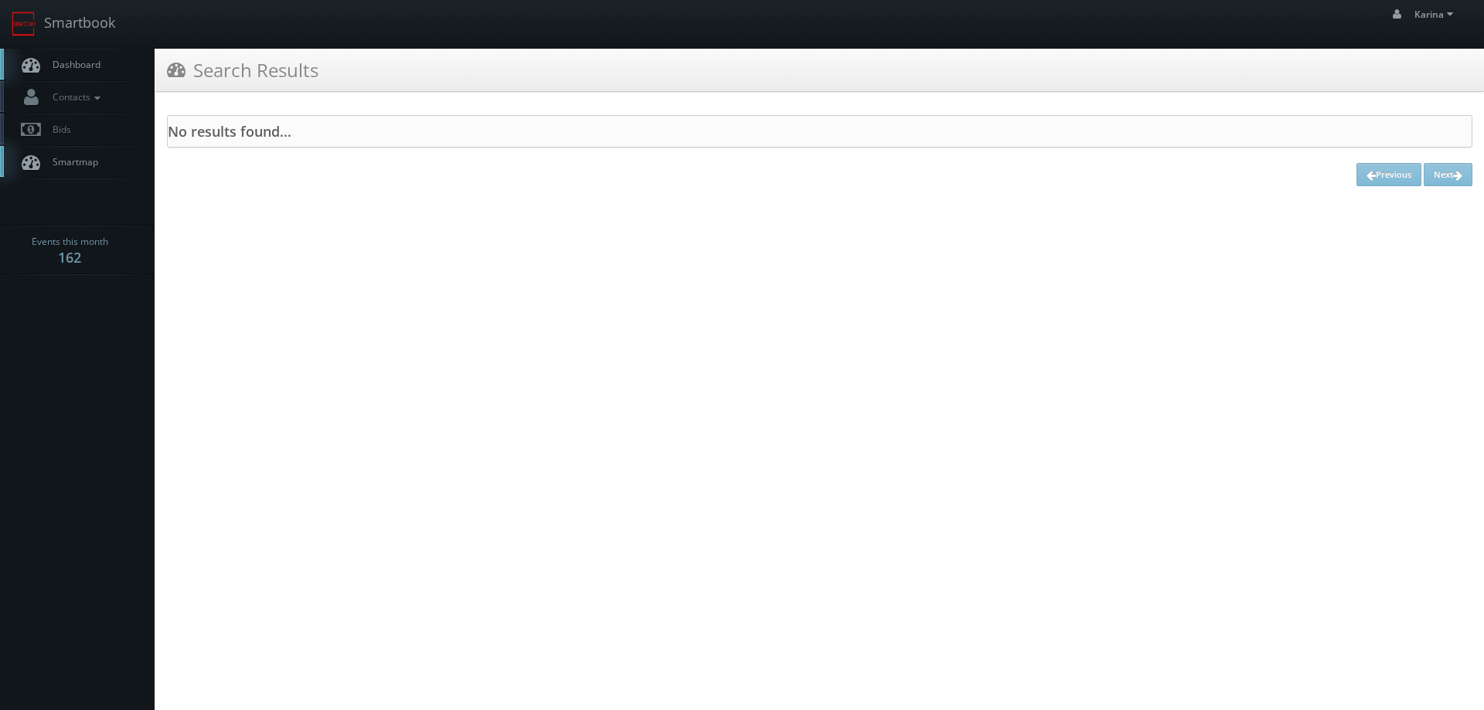
click at [79, 60] on span "Dashboard" at bounding box center [73, 64] width 56 height 13
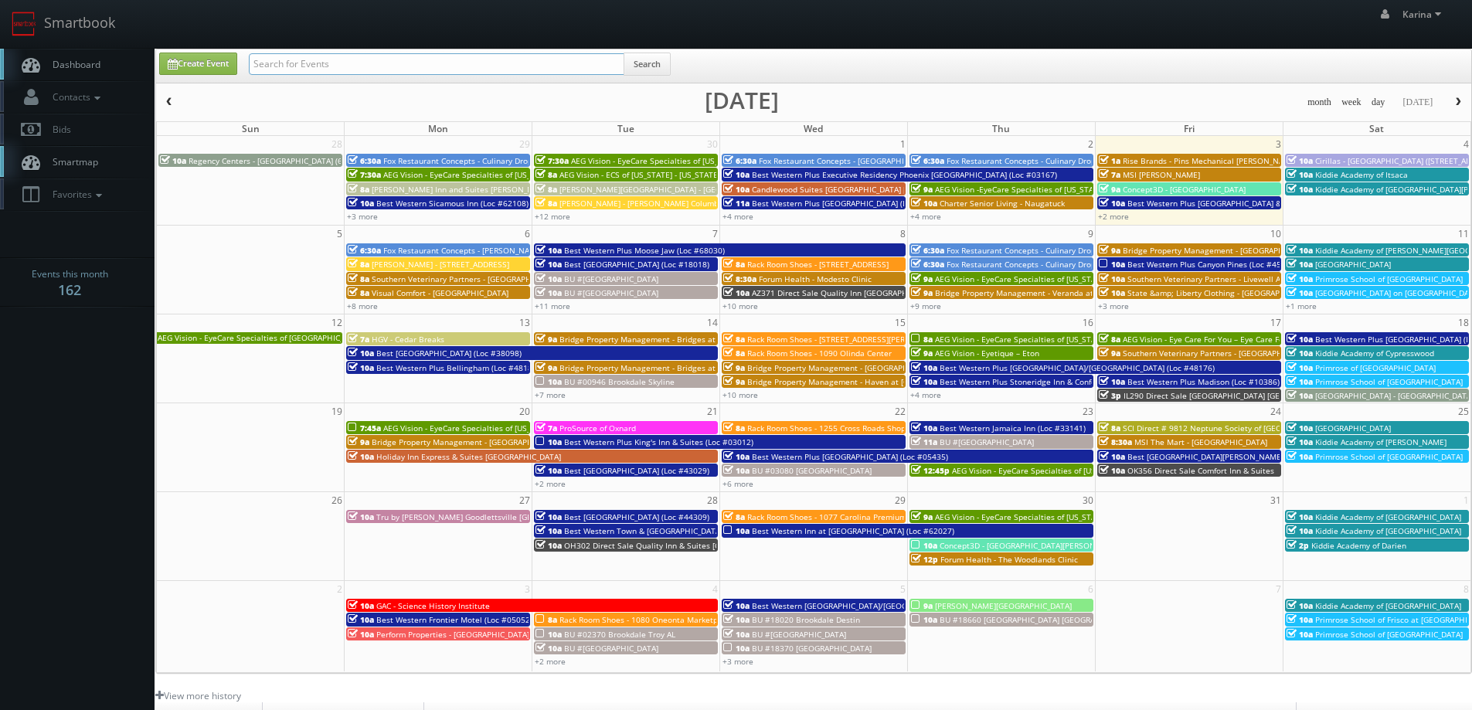
paste input "[PERSON_NAME]"
type input "[PERSON_NAME]"
click at [640, 61] on button "Search" at bounding box center [647, 64] width 47 height 23
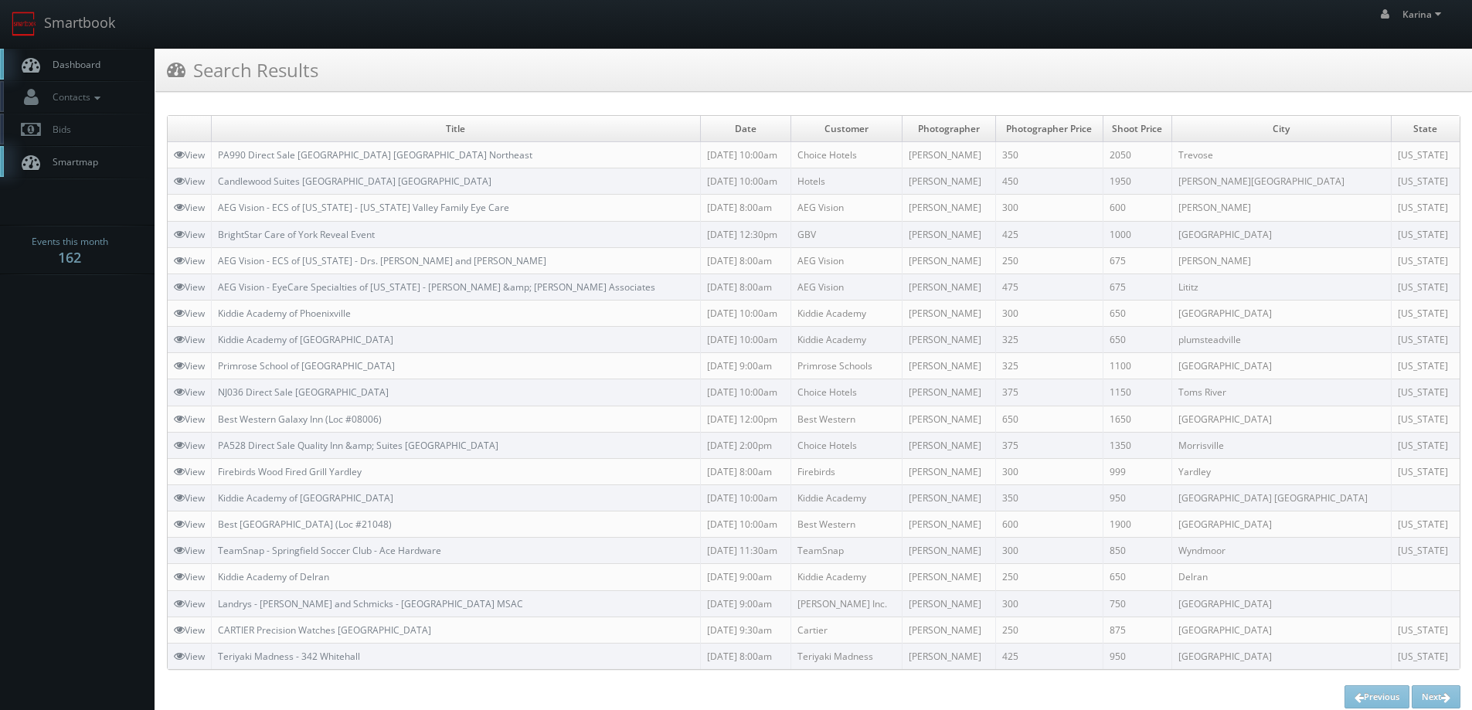
click at [66, 66] on span "Dashboard" at bounding box center [73, 64] width 56 height 13
